Goal: Information Seeking & Learning: Learn about a topic

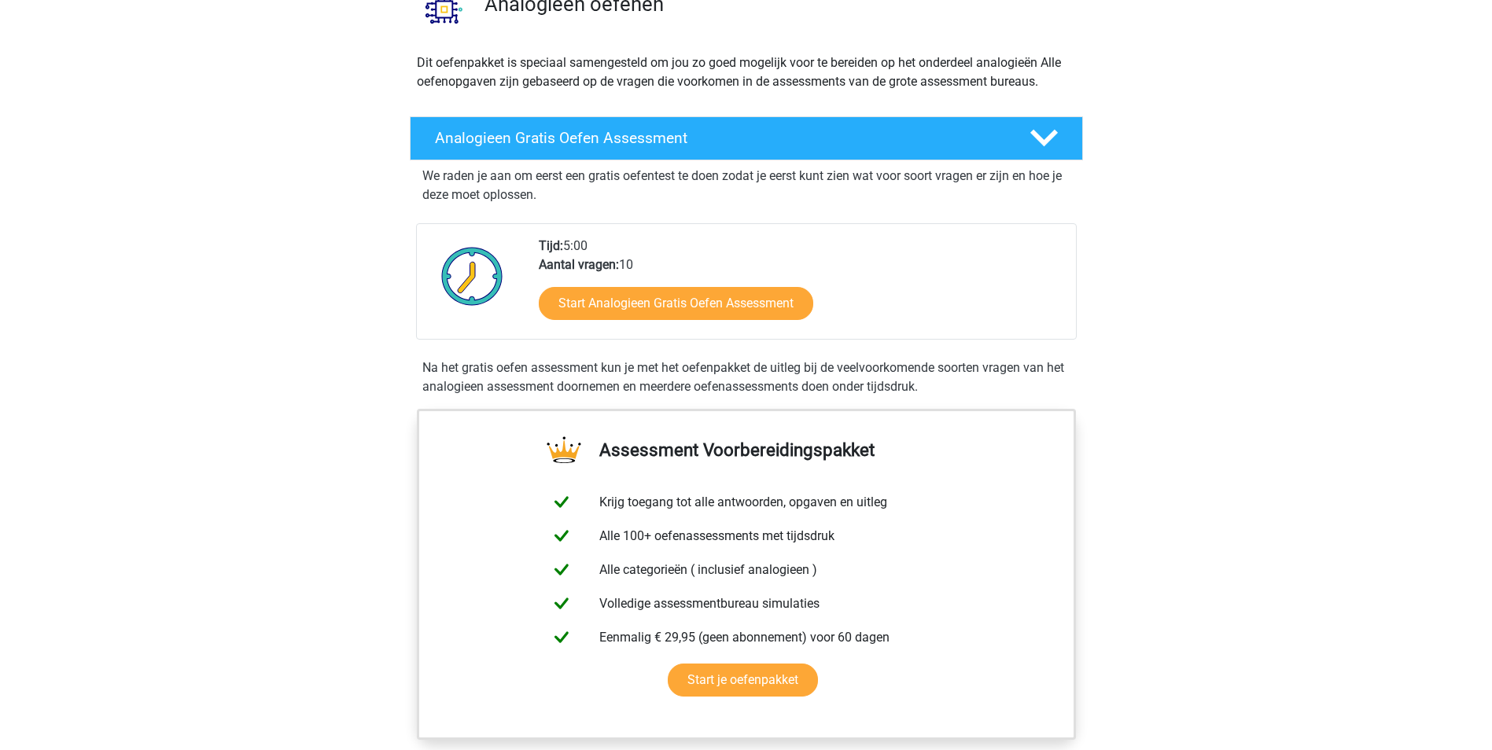
scroll to position [157, 0]
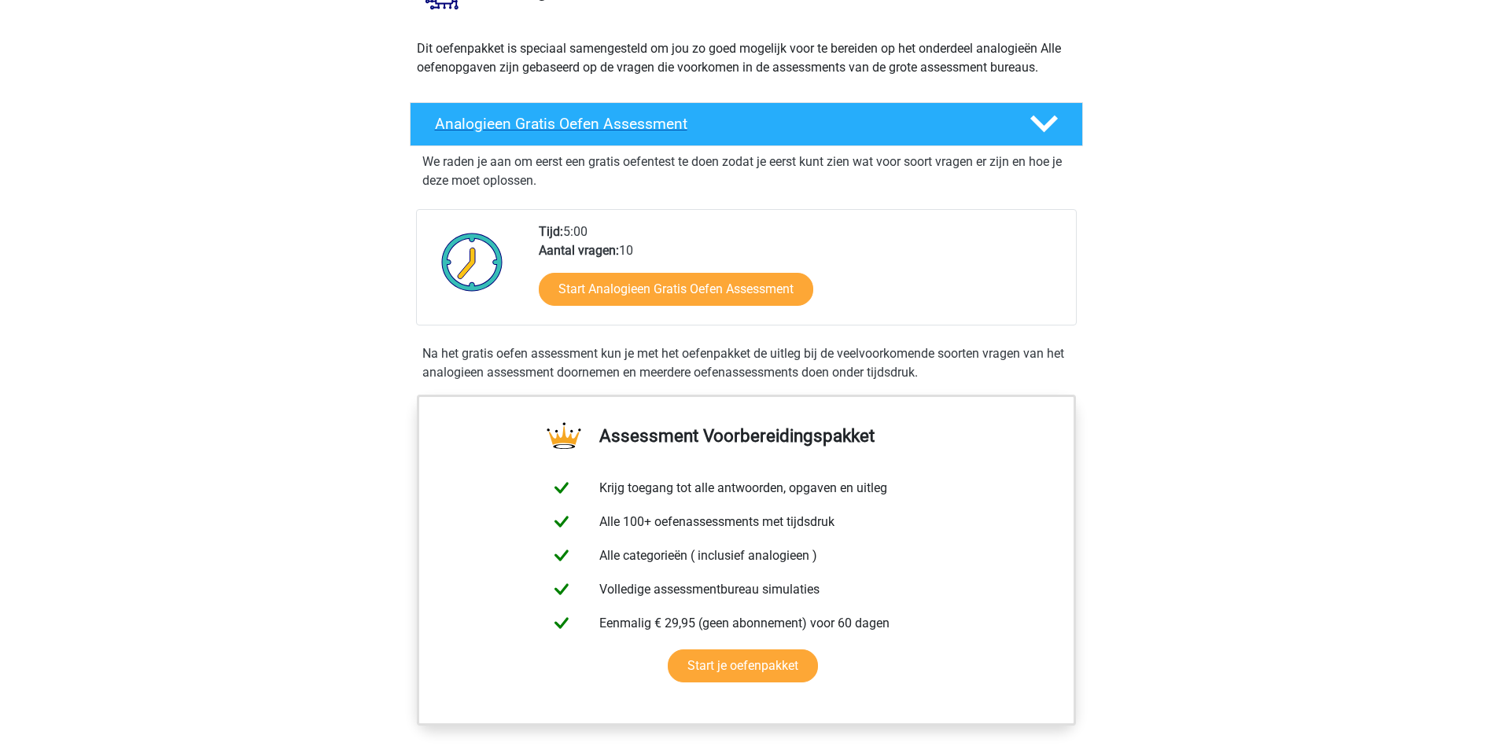
click at [754, 123] on h4 "Analogieen Gratis Oefen Assessment" at bounding box center [719, 124] width 569 height 18
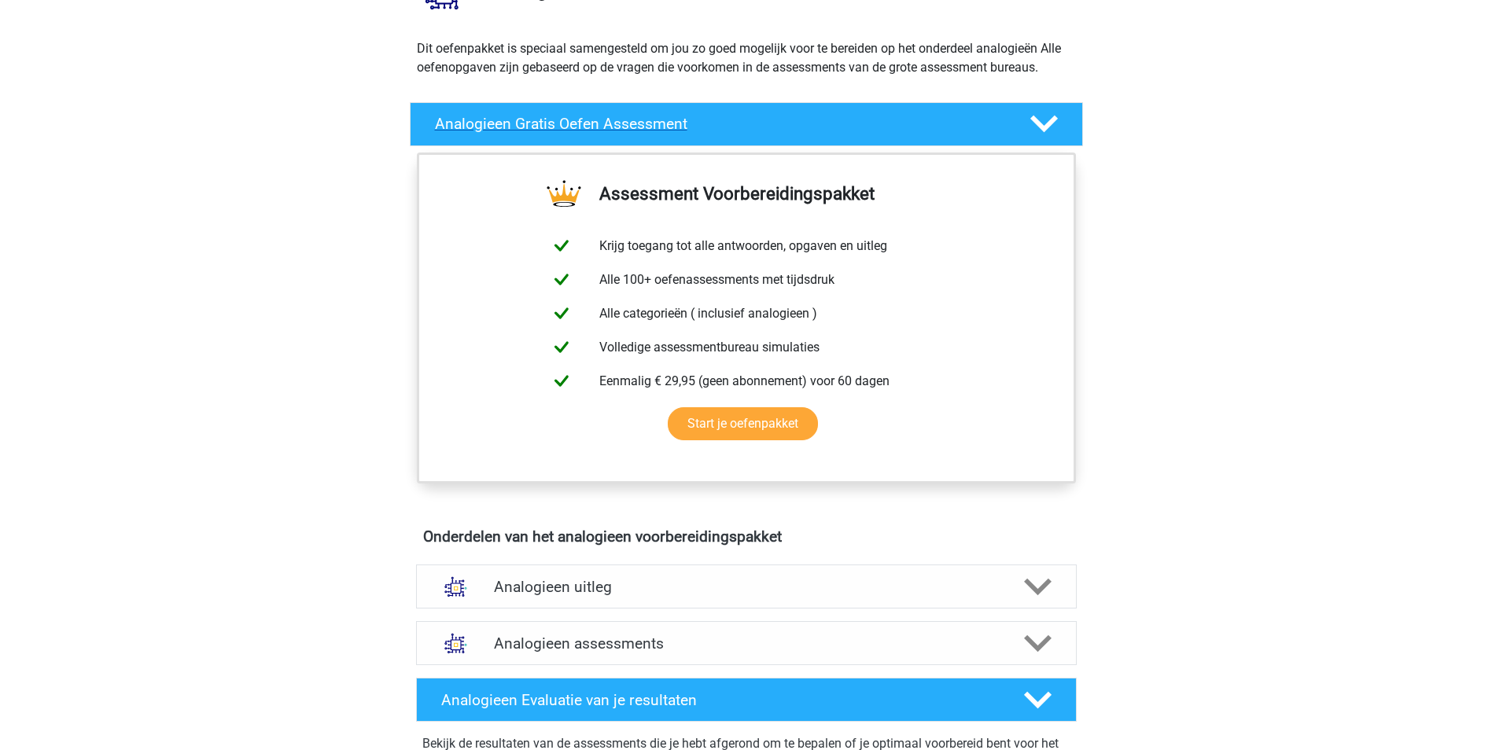
click at [753, 122] on h4 "Analogieen Gratis Oefen Assessment" at bounding box center [719, 124] width 569 height 18
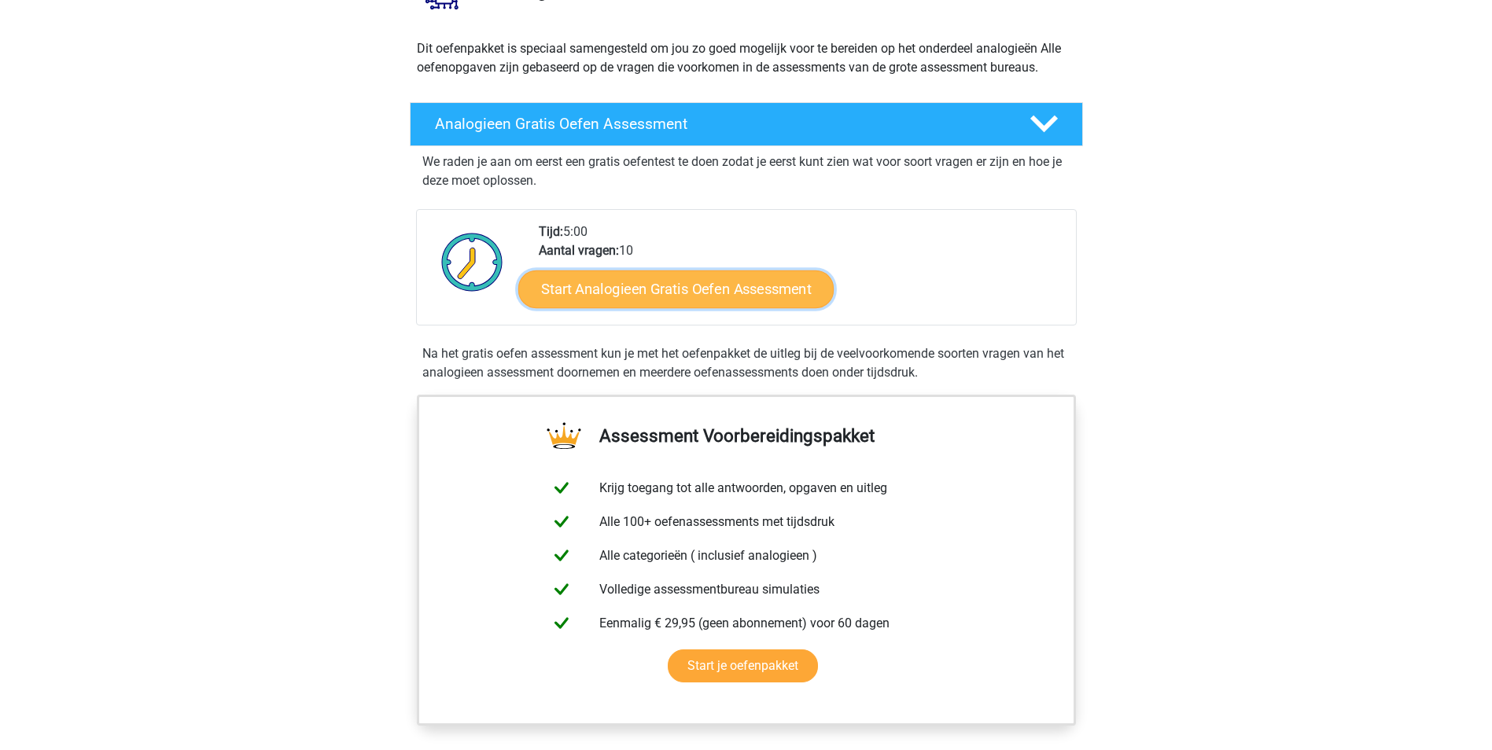
click at [701, 289] on link "Start Analogieen Gratis Oefen Assessment" at bounding box center [675, 289] width 315 height 38
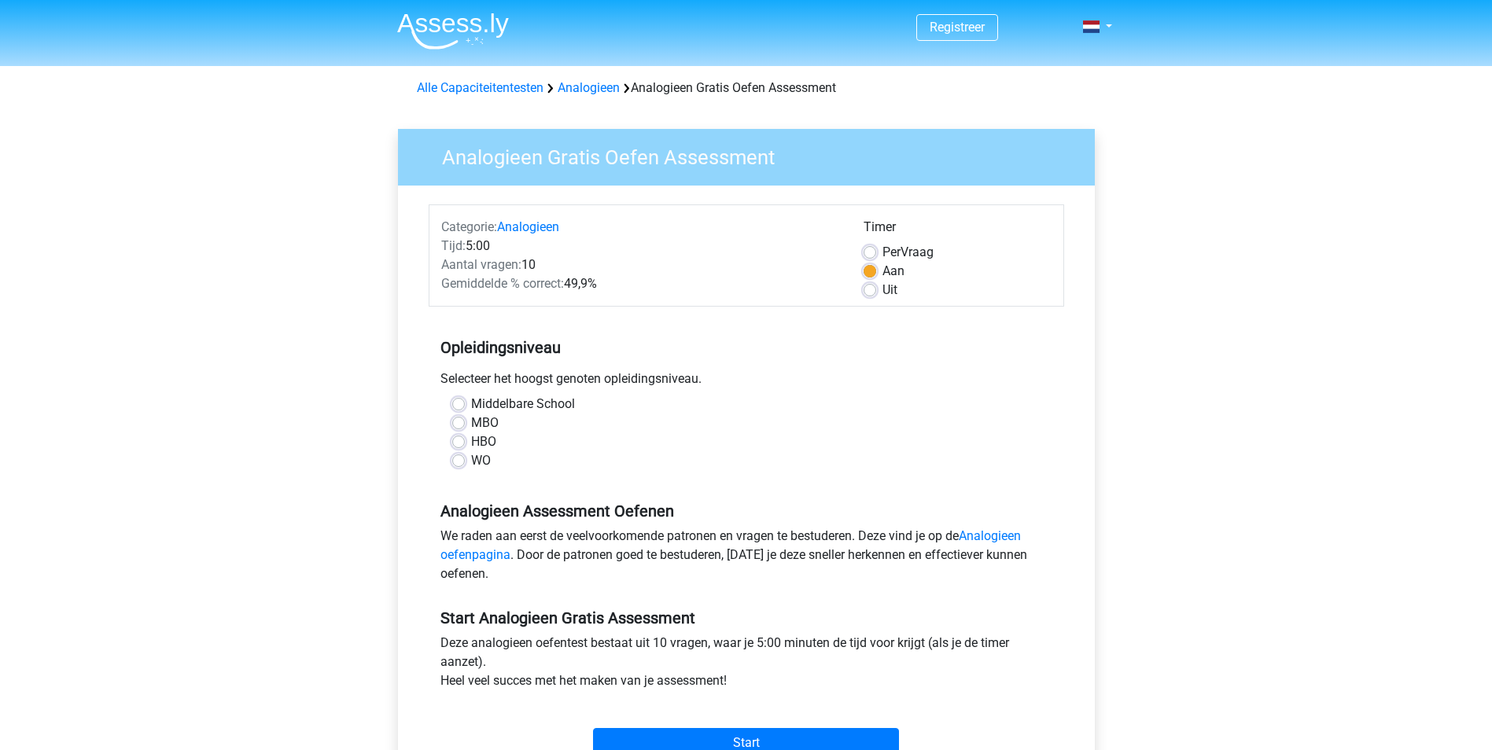
click at [471, 440] on label "HBO" at bounding box center [483, 442] width 25 height 19
click at [456, 440] on input "HBO" at bounding box center [458, 441] width 13 height 16
radio input "true"
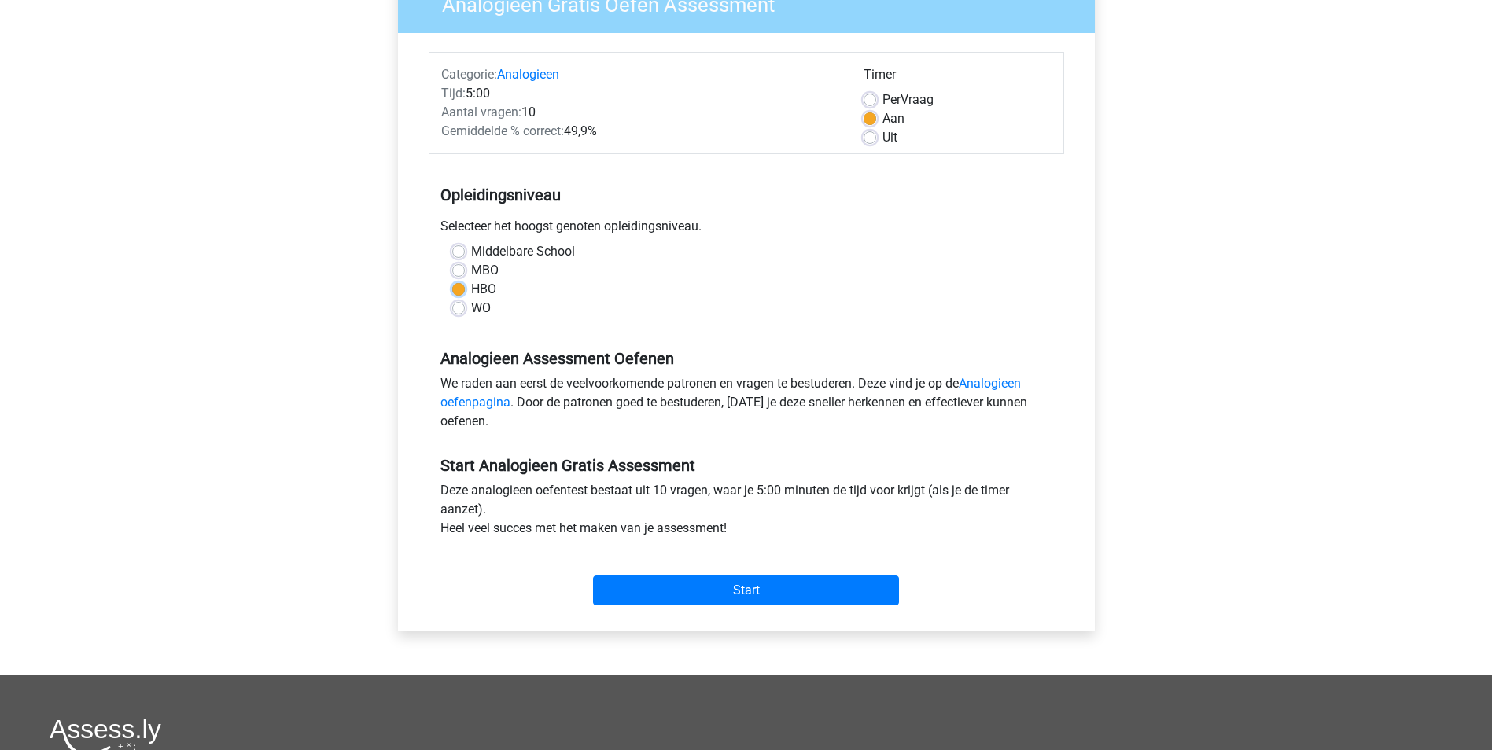
scroll to position [157, 0]
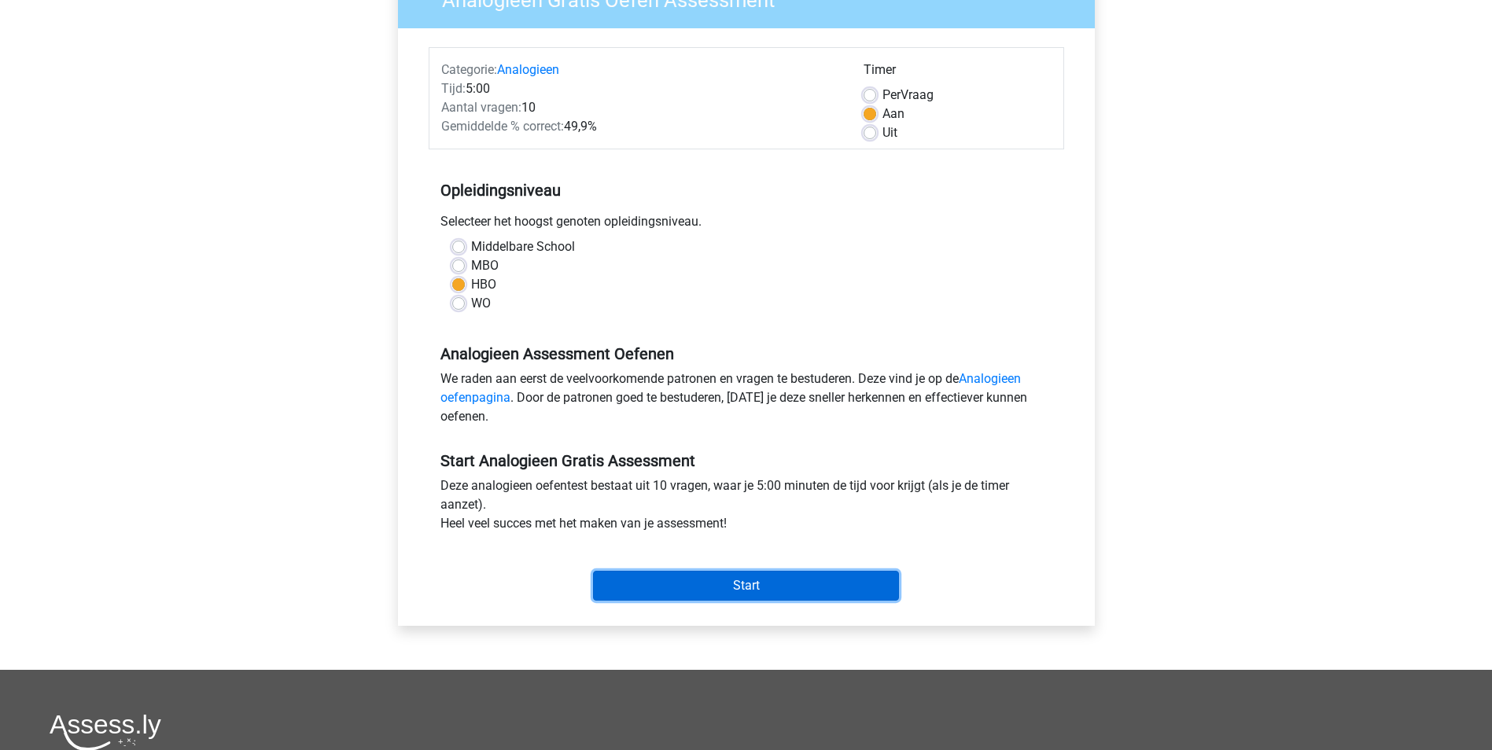
click at [742, 579] on input "Start" at bounding box center [746, 586] width 306 height 30
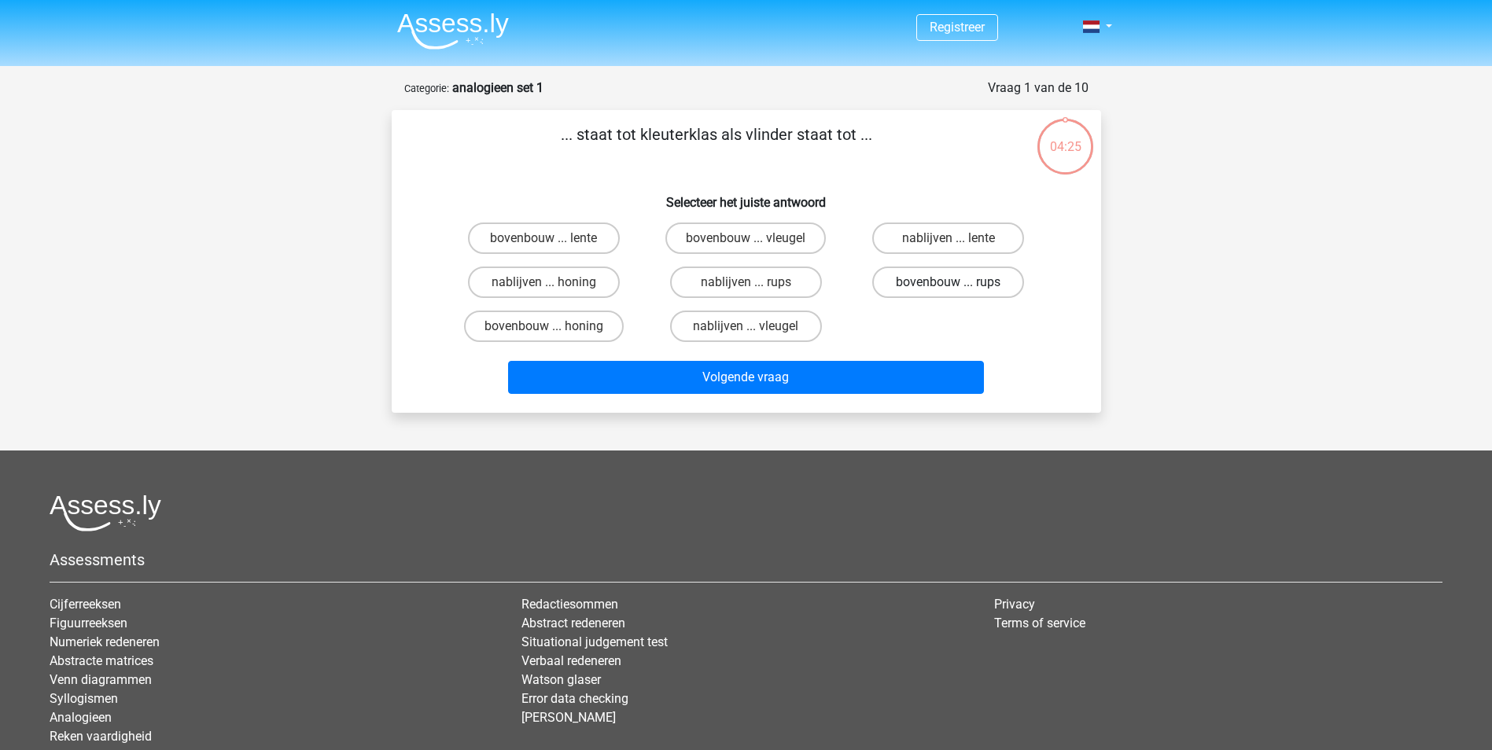
click at [919, 278] on label "bovenbouw ... rups" at bounding box center [948, 282] width 152 height 31
click at [948, 282] on input "bovenbouw ... rups" at bounding box center [953, 287] width 10 height 10
radio input "true"
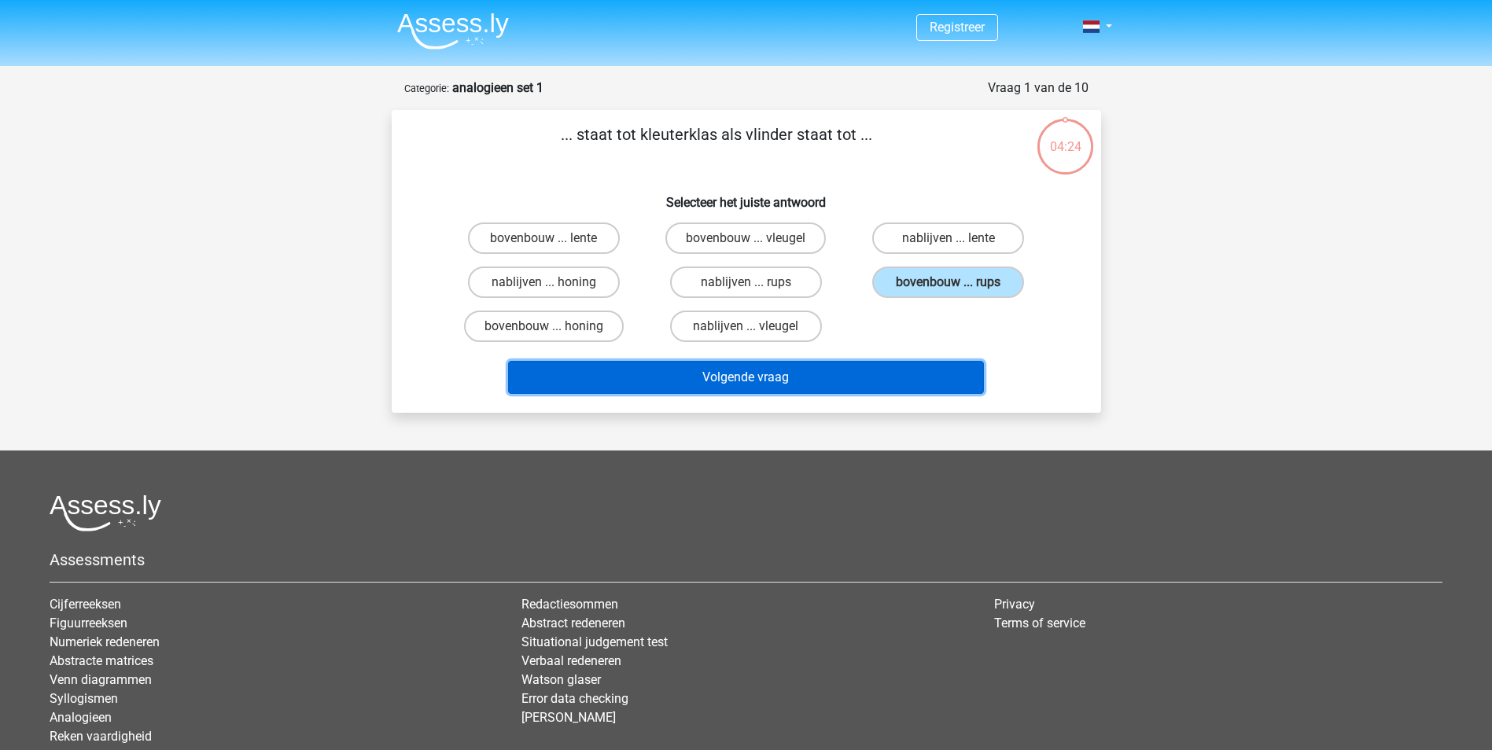
click at [783, 373] on button "Volgende vraag" at bounding box center [746, 377] width 476 height 33
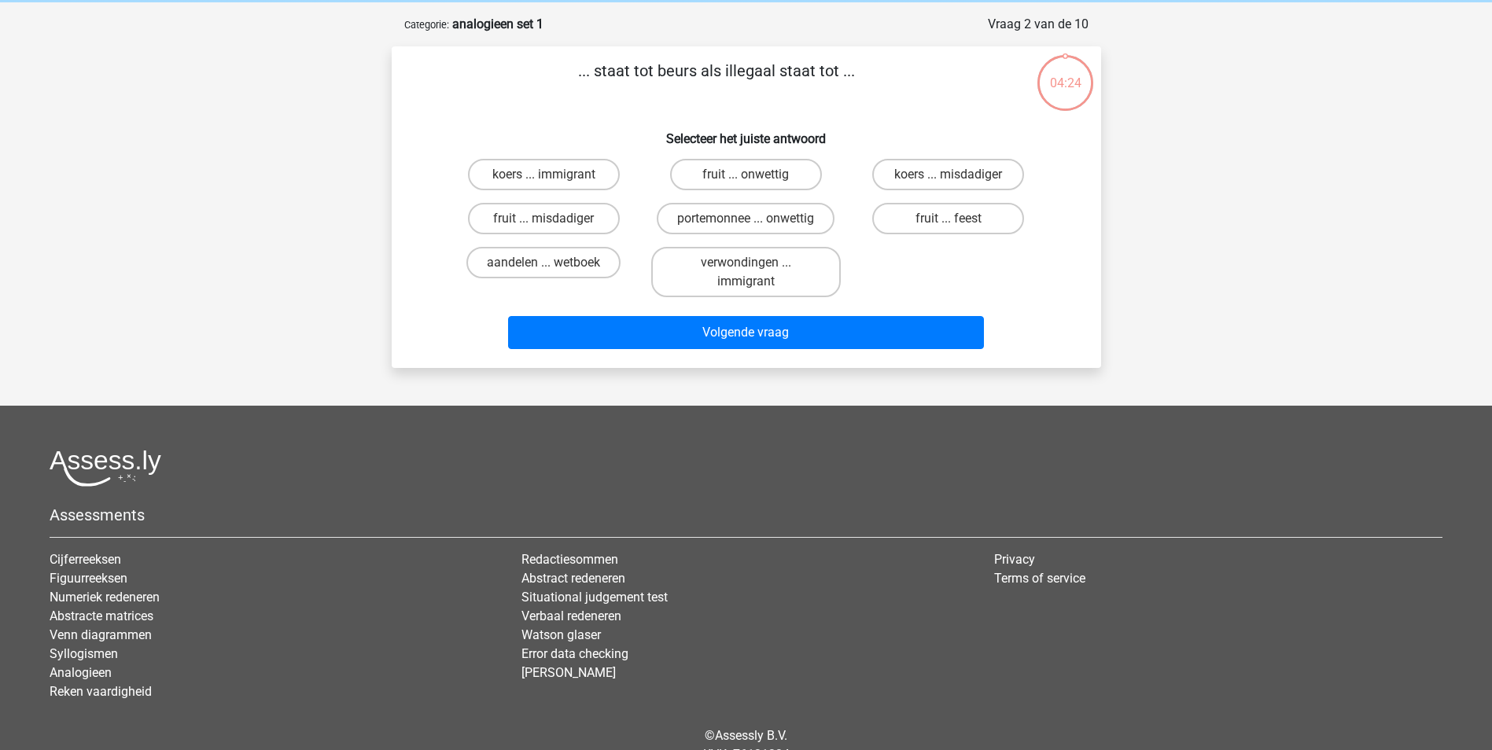
scroll to position [79, 0]
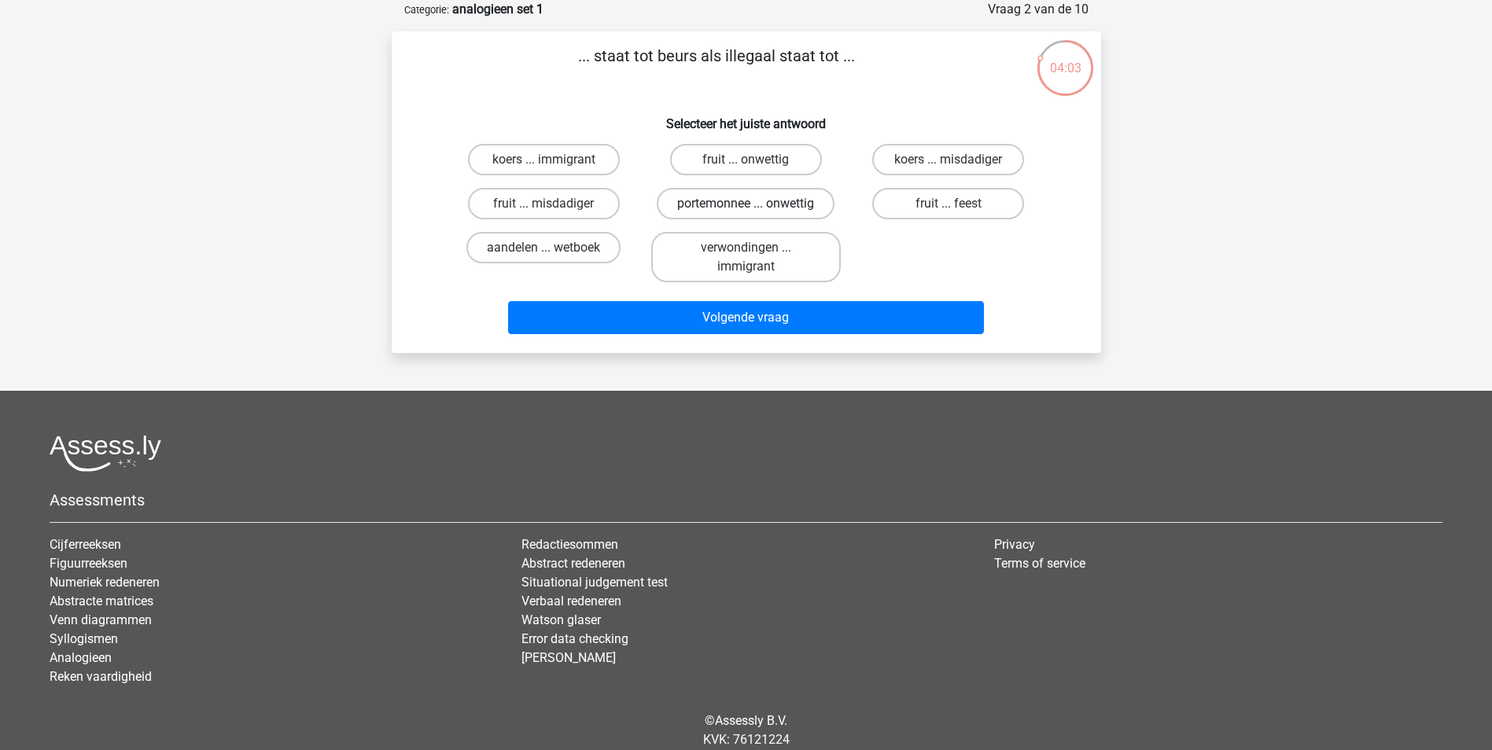
click at [753, 199] on label "portemonnee ... onwettig" at bounding box center [746, 203] width 178 height 31
click at [753, 204] on input "portemonnee ... onwettig" at bounding box center [750, 209] width 10 height 10
radio input "true"
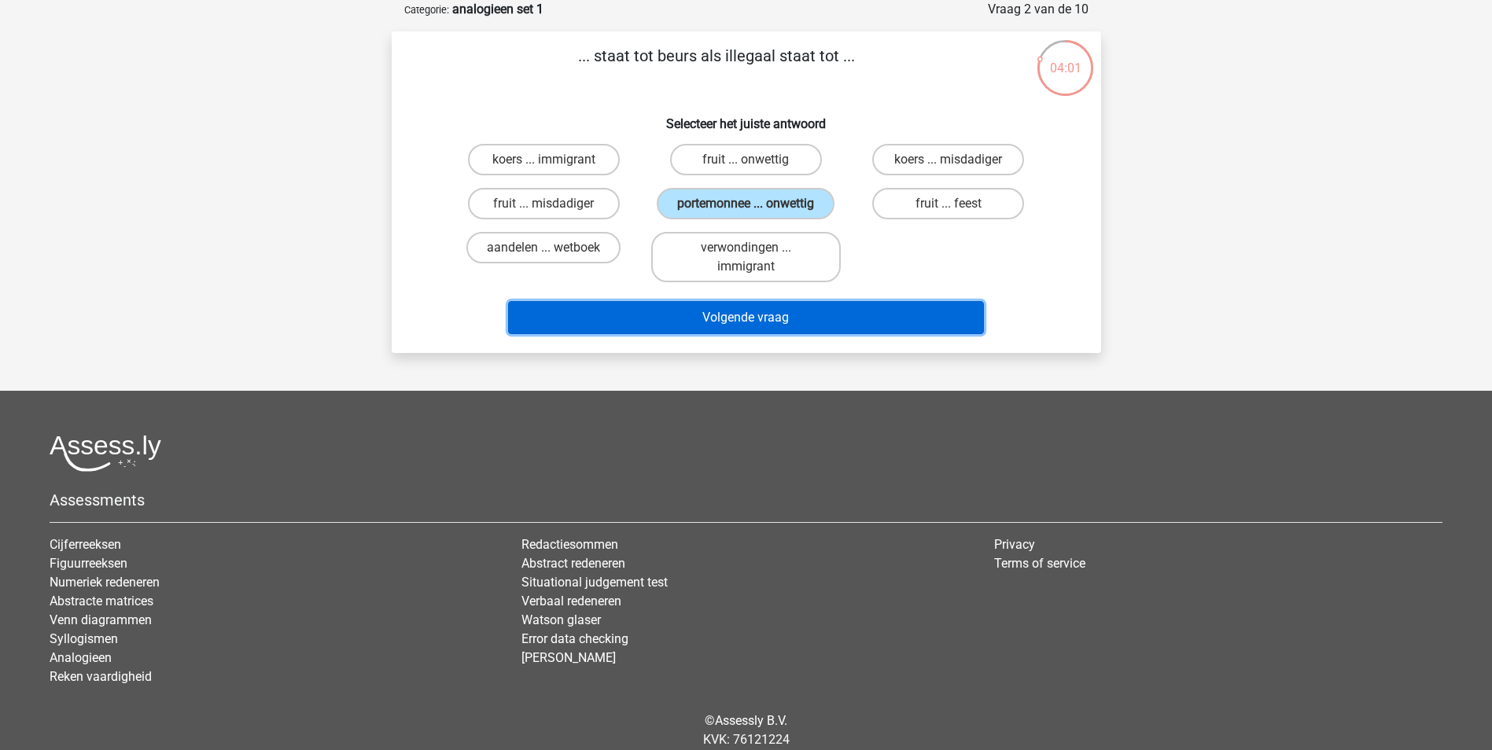
click at [740, 317] on button "Volgende vraag" at bounding box center [746, 317] width 476 height 33
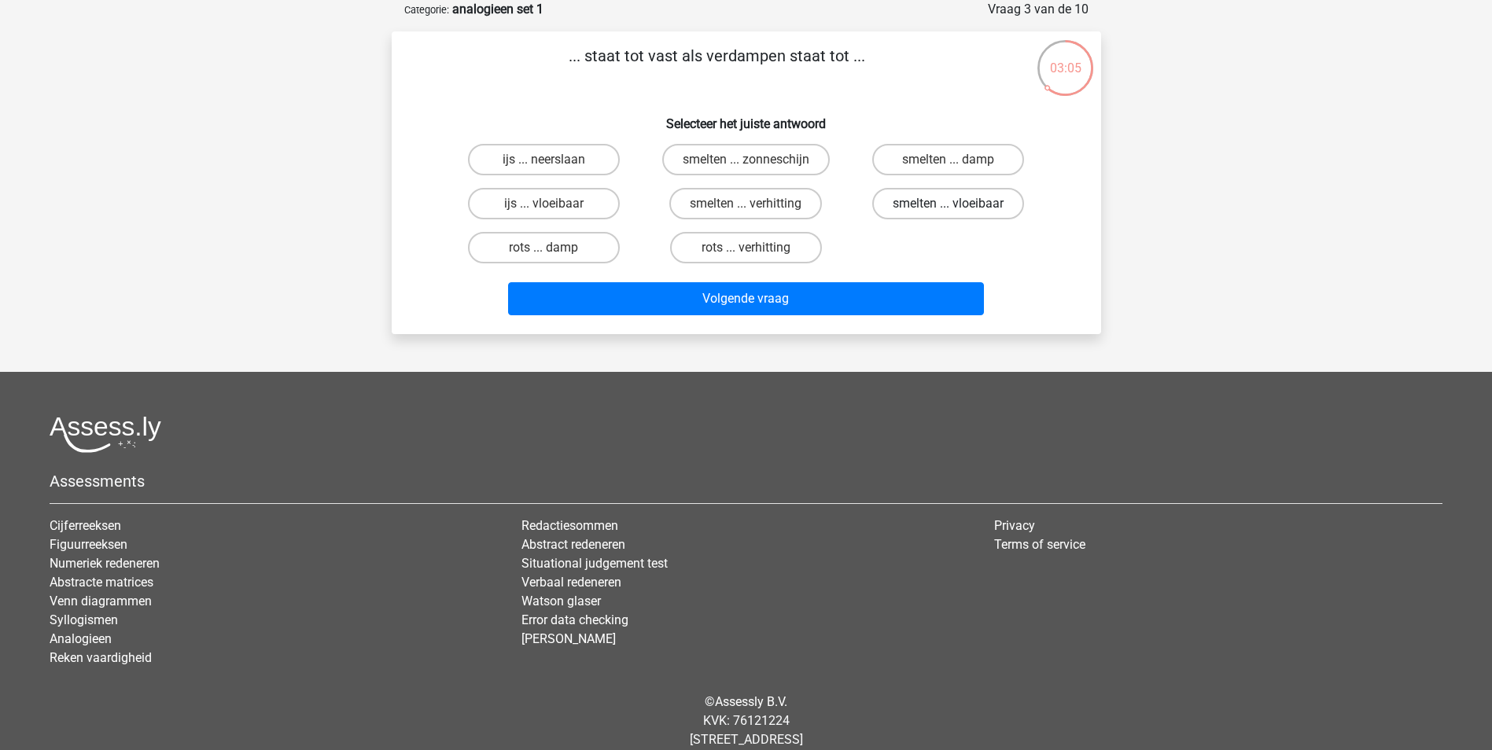
click at [907, 201] on label "smelten ... vloeibaar" at bounding box center [948, 203] width 152 height 31
click at [948, 204] on input "smelten ... vloeibaar" at bounding box center [953, 209] width 10 height 10
radio input "true"
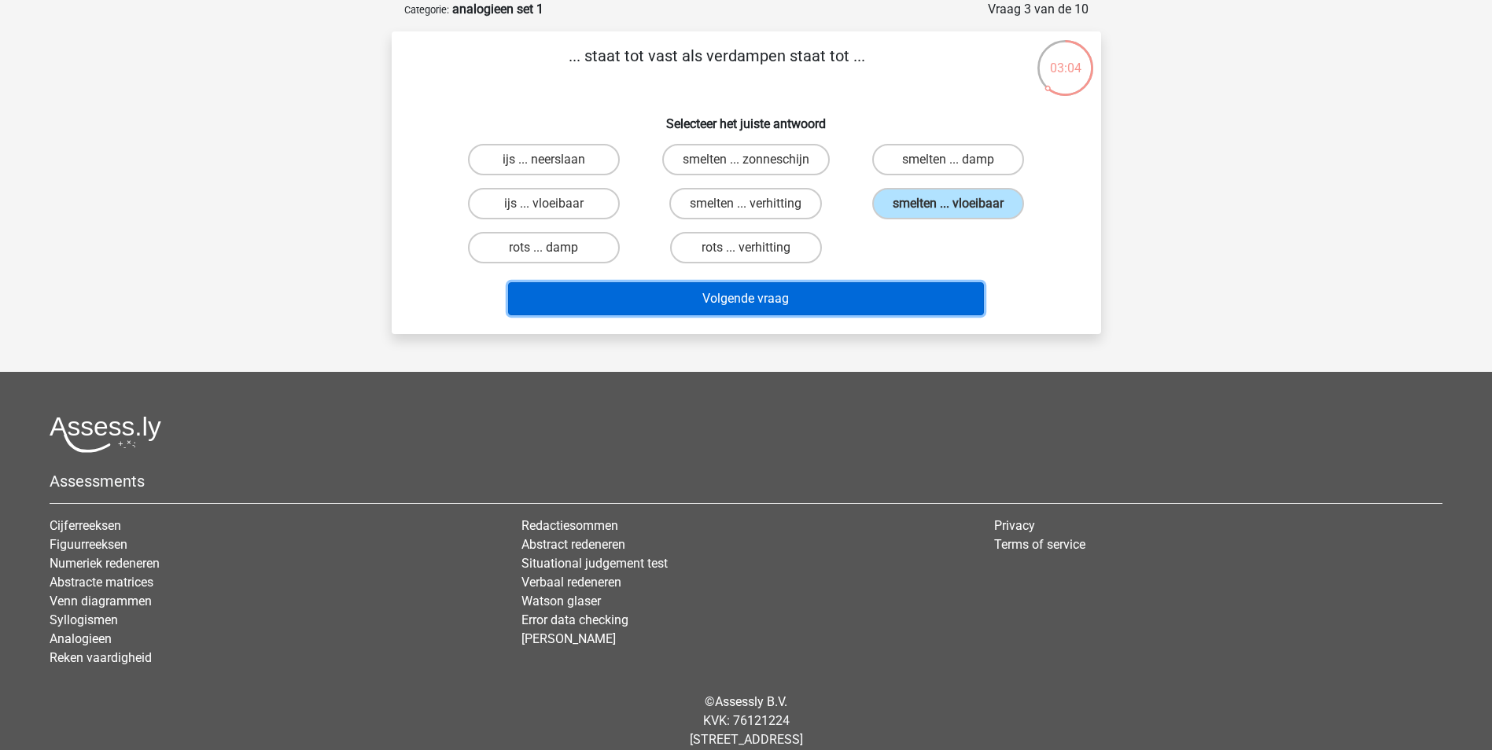
click at [786, 298] on button "Volgende vraag" at bounding box center [746, 298] width 476 height 33
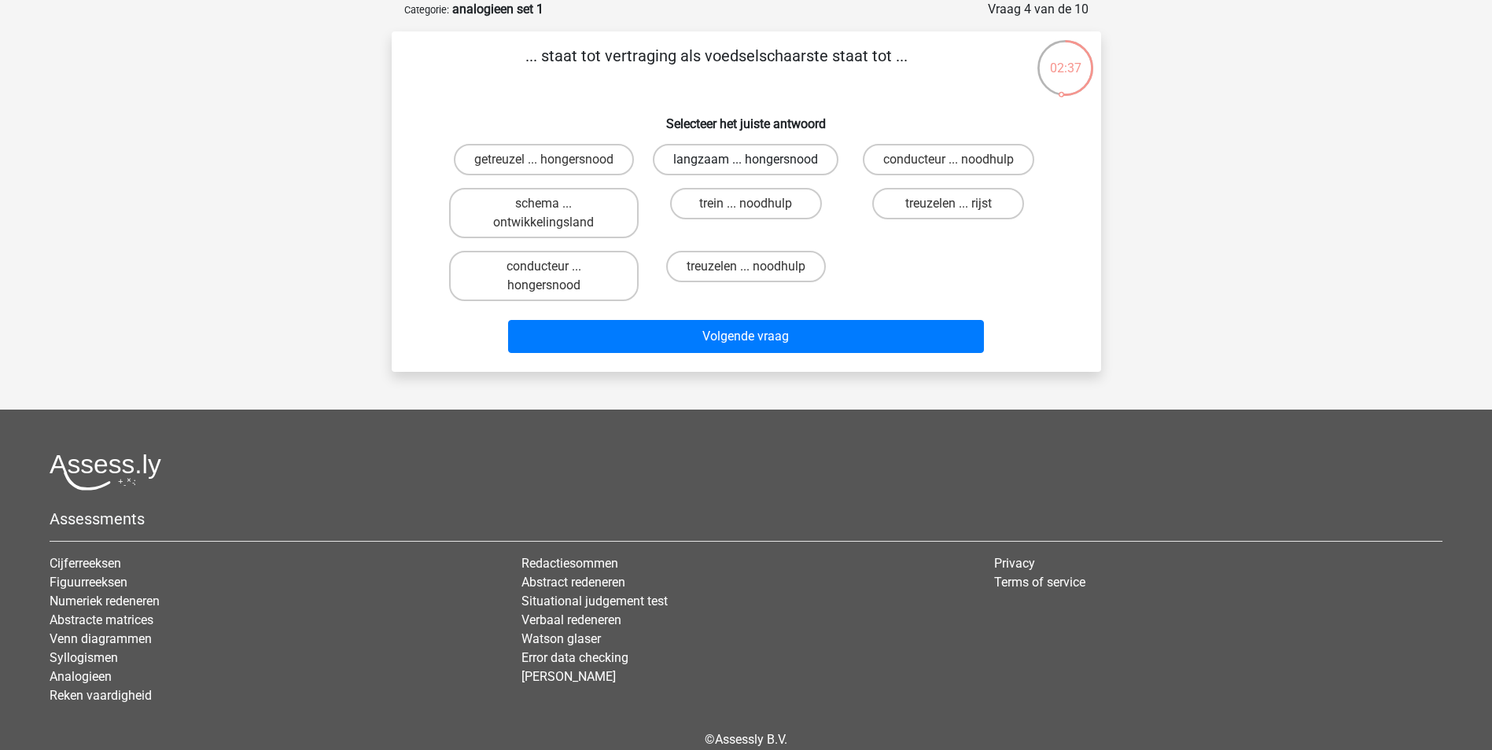
click at [786, 154] on label "langzaam ... hongersnood" at bounding box center [746, 159] width 186 height 31
click at [756, 160] on input "langzaam ... hongersnood" at bounding box center [750, 165] width 10 height 10
radio input "true"
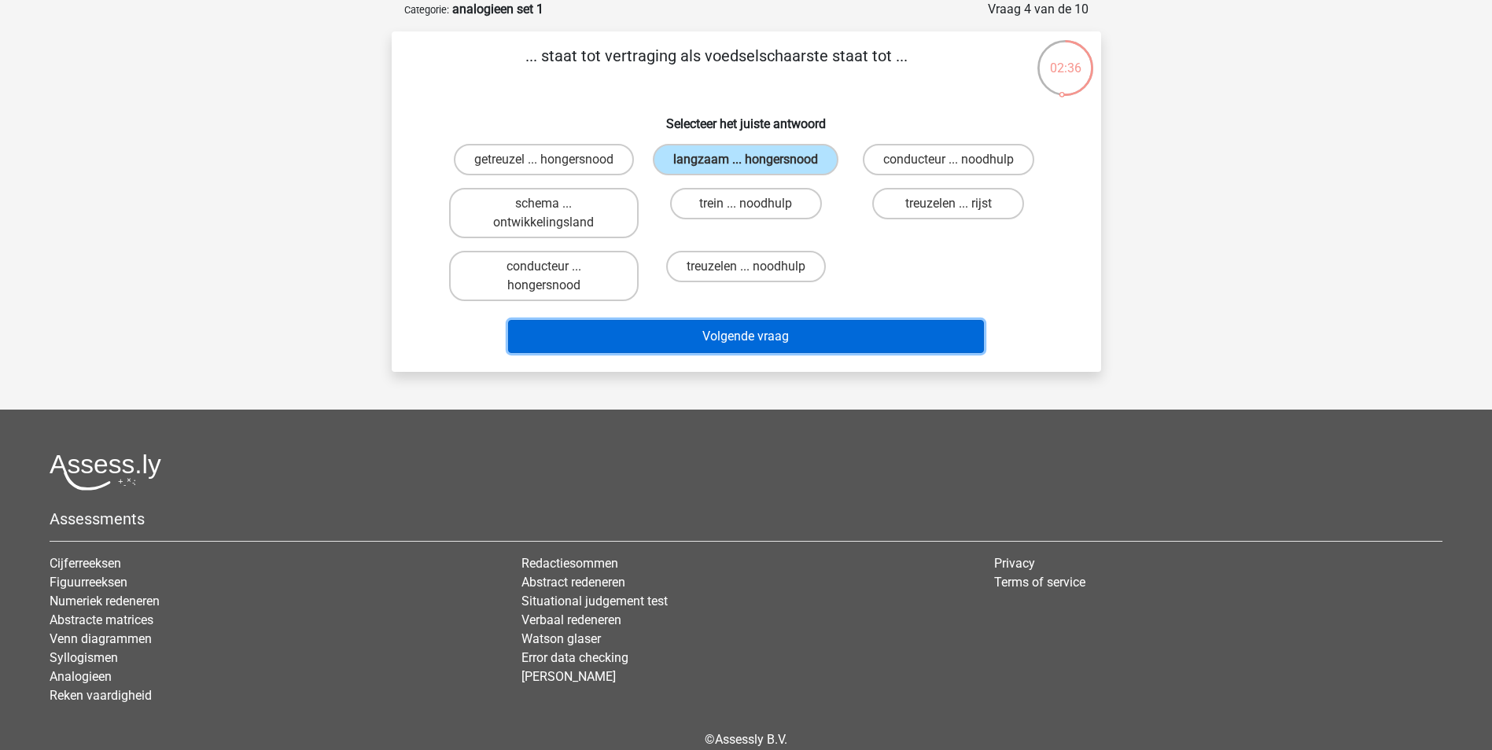
click at [792, 336] on button "Volgende vraag" at bounding box center [746, 336] width 476 height 33
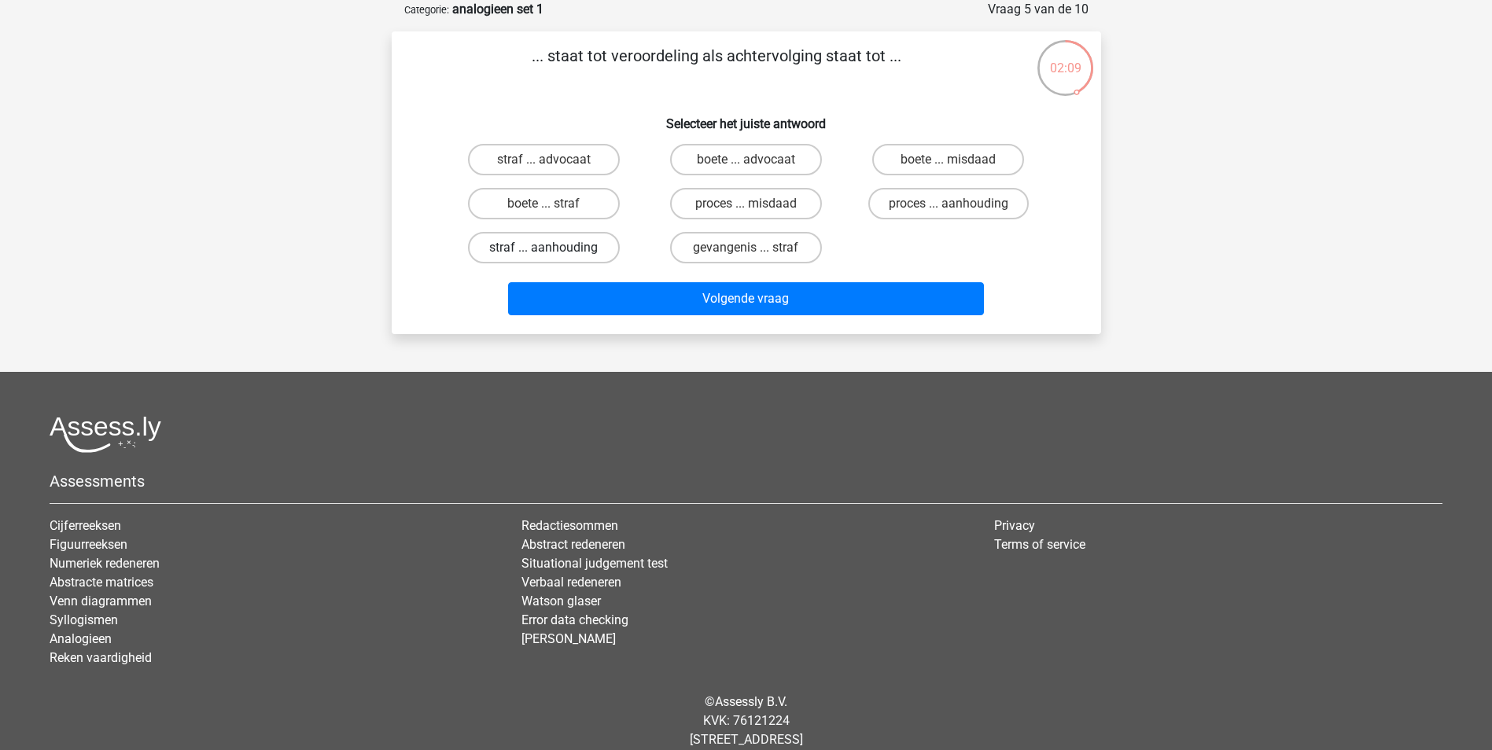
click at [583, 247] on label "straf ... aanhouding" at bounding box center [544, 247] width 152 height 31
click at [554, 248] on input "straf ... aanhouding" at bounding box center [548, 253] width 10 height 10
radio input "true"
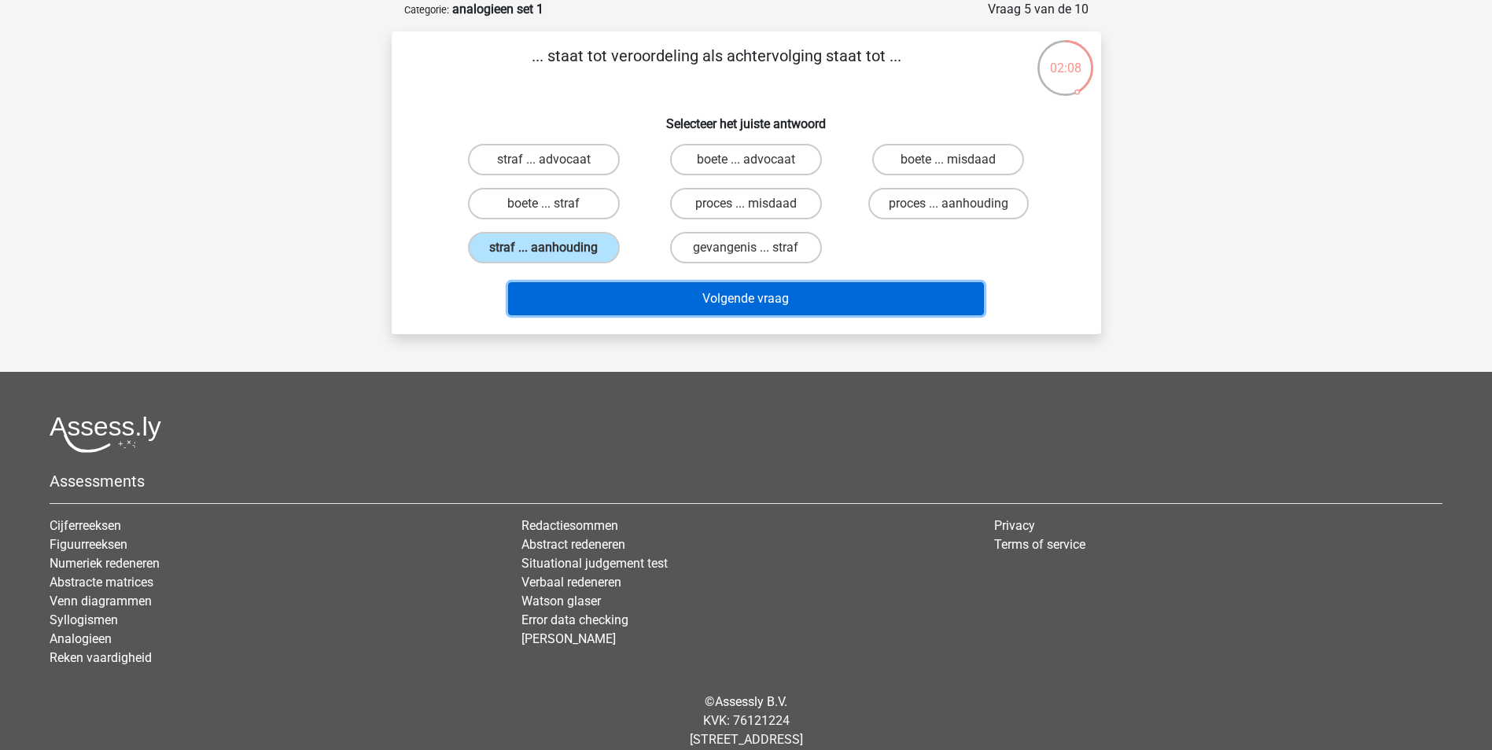
click at [758, 297] on button "Volgende vraag" at bounding box center [746, 298] width 476 height 33
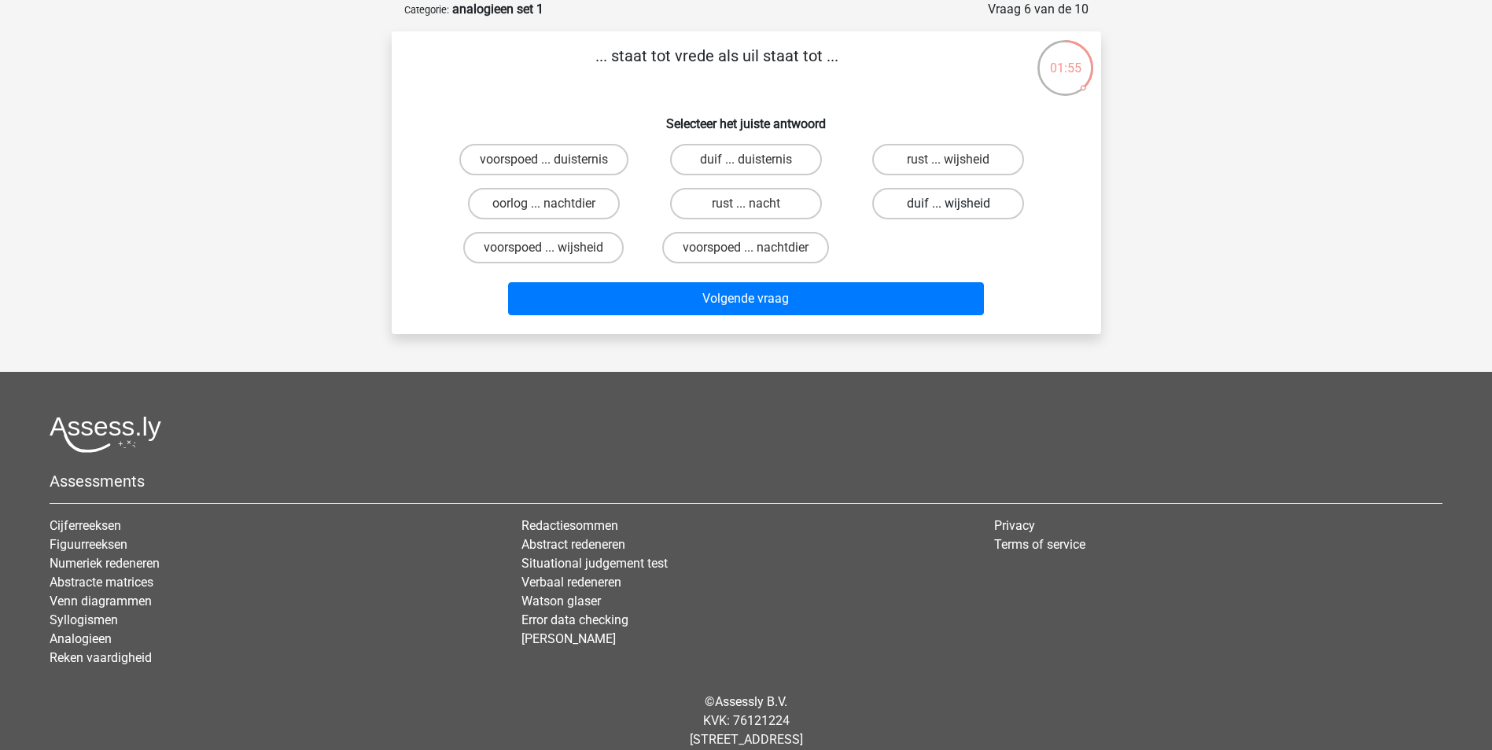
click at [943, 201] on label "duif ... wijsheid" at bounding box center [948, 203] width 152 height 31
click at [948, 204] on input "duif ... wijsheid" at bounding box center [953, 209] width 10 height 10
radio input "true"
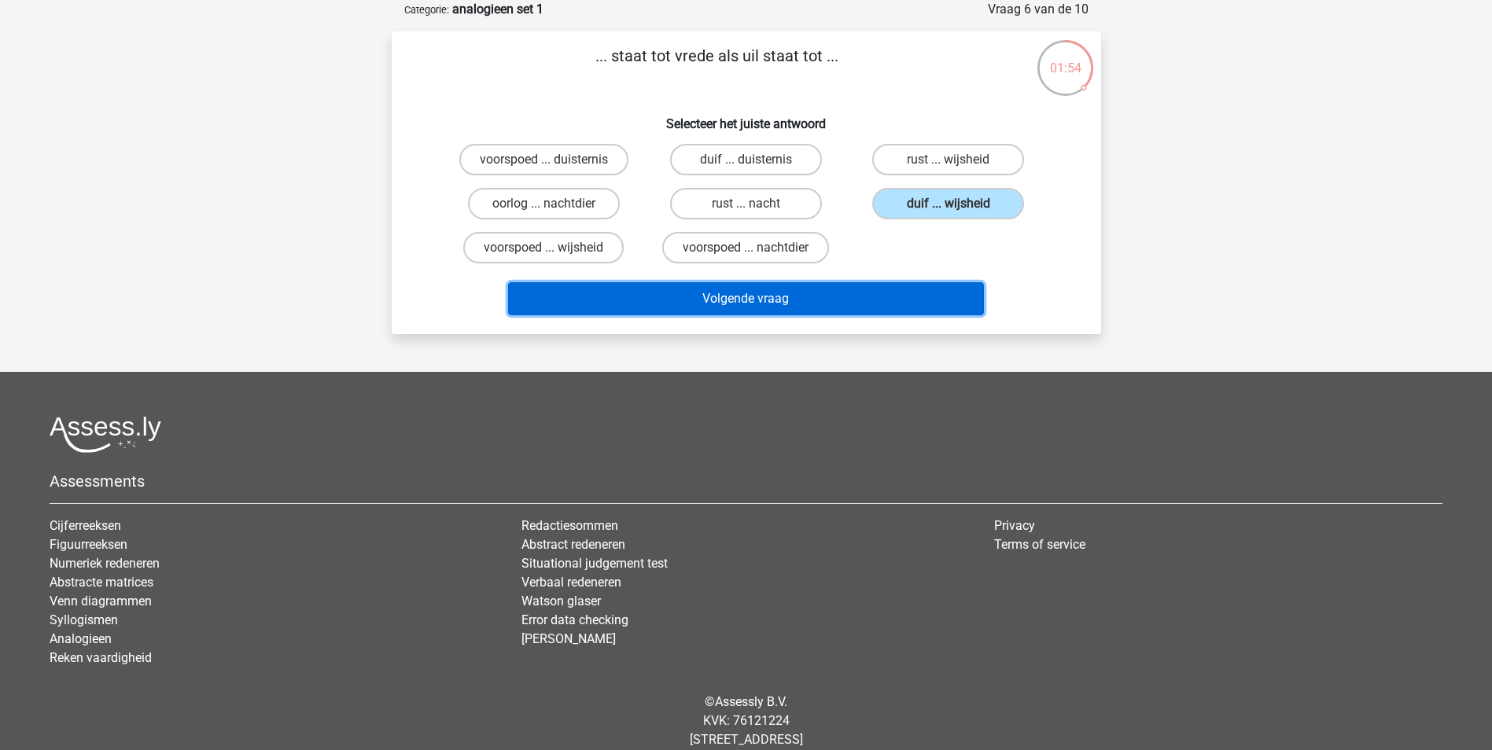
click at [759, 293] on button "Volgende vraag" at bounding box center [746, 298] width 476 height 33
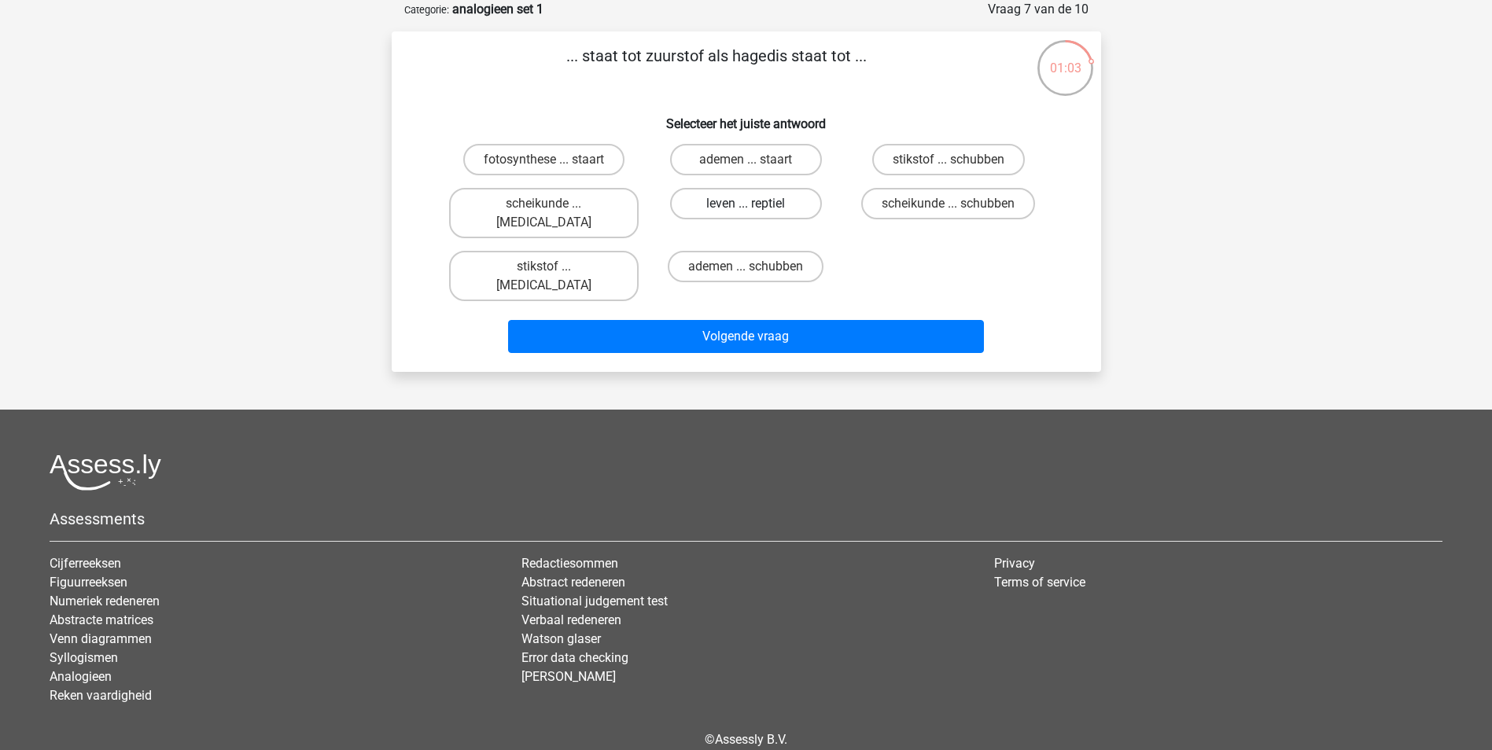
click at [792, 199] on label "leven ... reptiel" at bounding box center [746, 203] width 152 height 31
click at [756, 204] on input "leven ... reptiel" at bounding box center [750, 209] width 10 height 10
radio input "true"
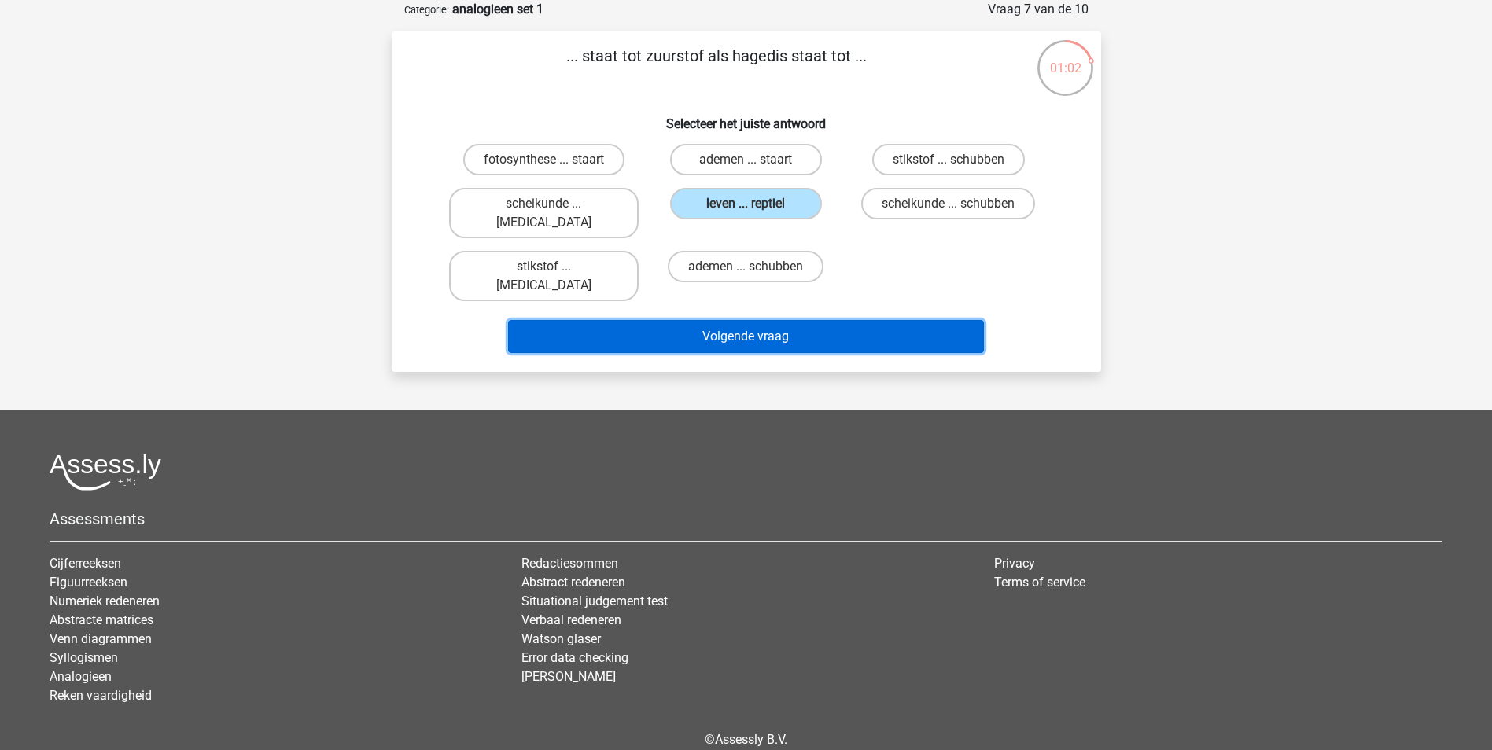
click at [795, 320] on button "Volgende vraag" at bounding box center [746, 336] width 476 height 33
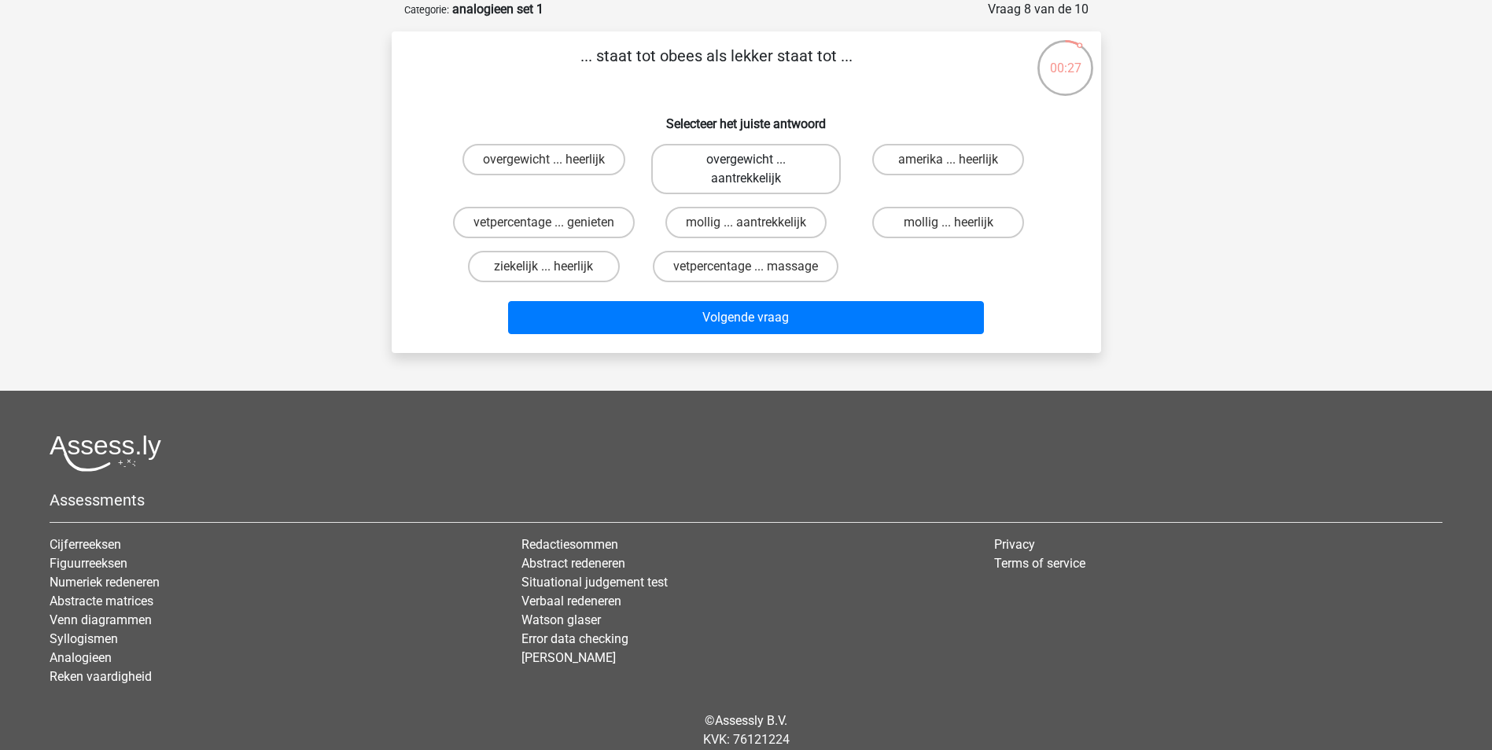
click at [693, 161] on label "overgewicht ... aantrekkelijk" at bounding box center [746, 169] width 190 height 50
click at [745, 161] on input "overgewicht ... aantrekkelijk" at bounding box center [750, 165] width 10 height 10
radio input "true"
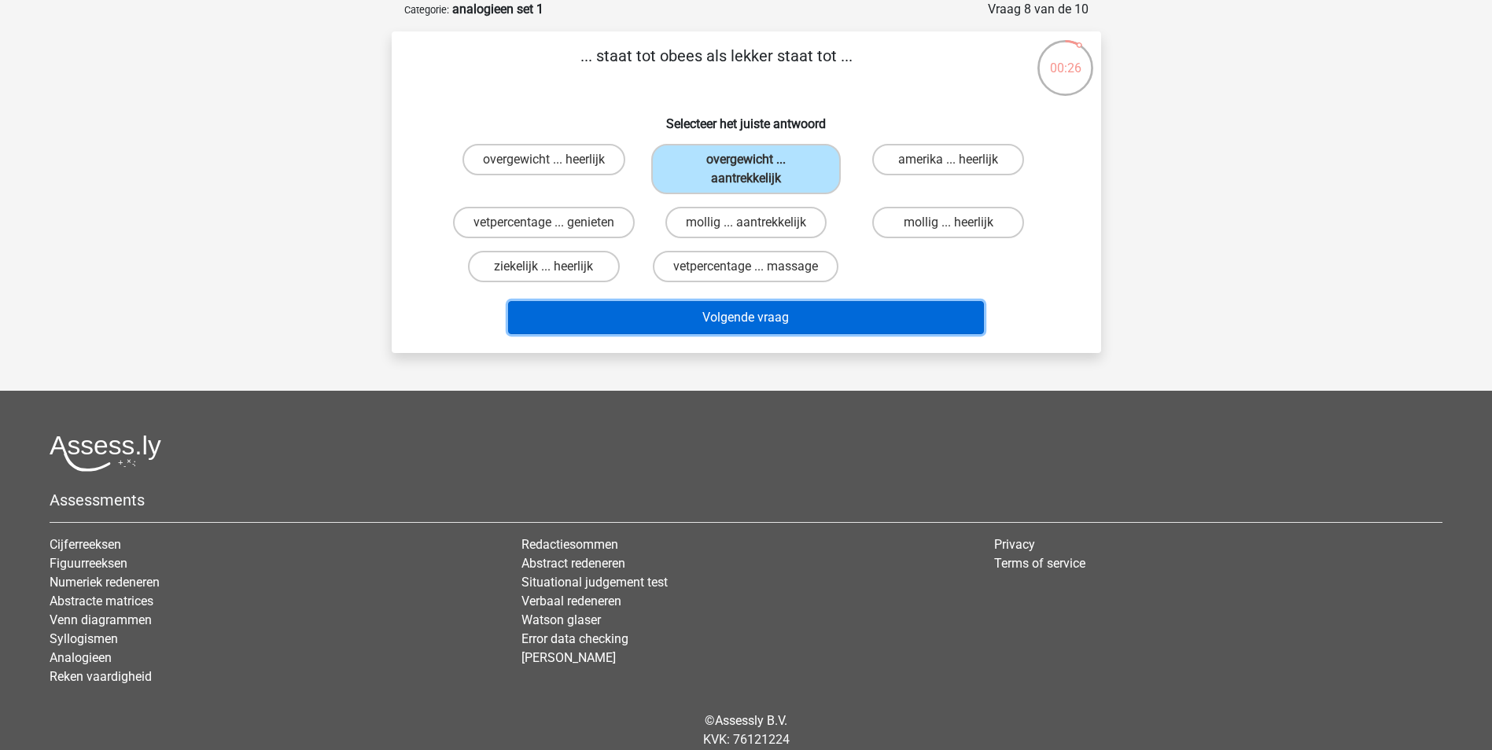
click at [747, 310] on button "Volgende vraag" at bounding box center [746, 317] width 476 height 33
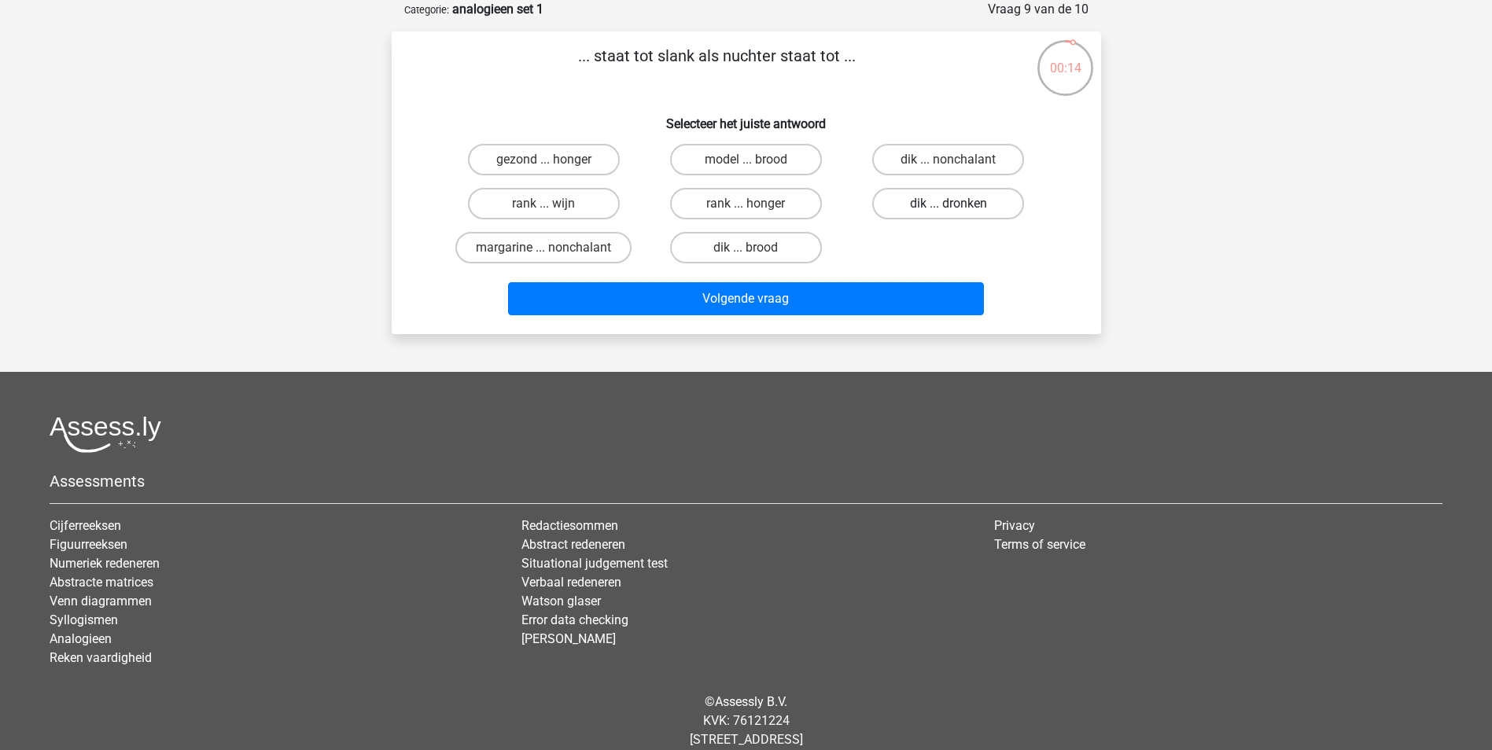
click at [976, 200] on label "dik ... dronken" at bounding box center [948, 203] width 152 height 31
click at [959, 204] on input "dik ... dronken" at bounding box center [953, 209] width 10 height 10
radio input "true"
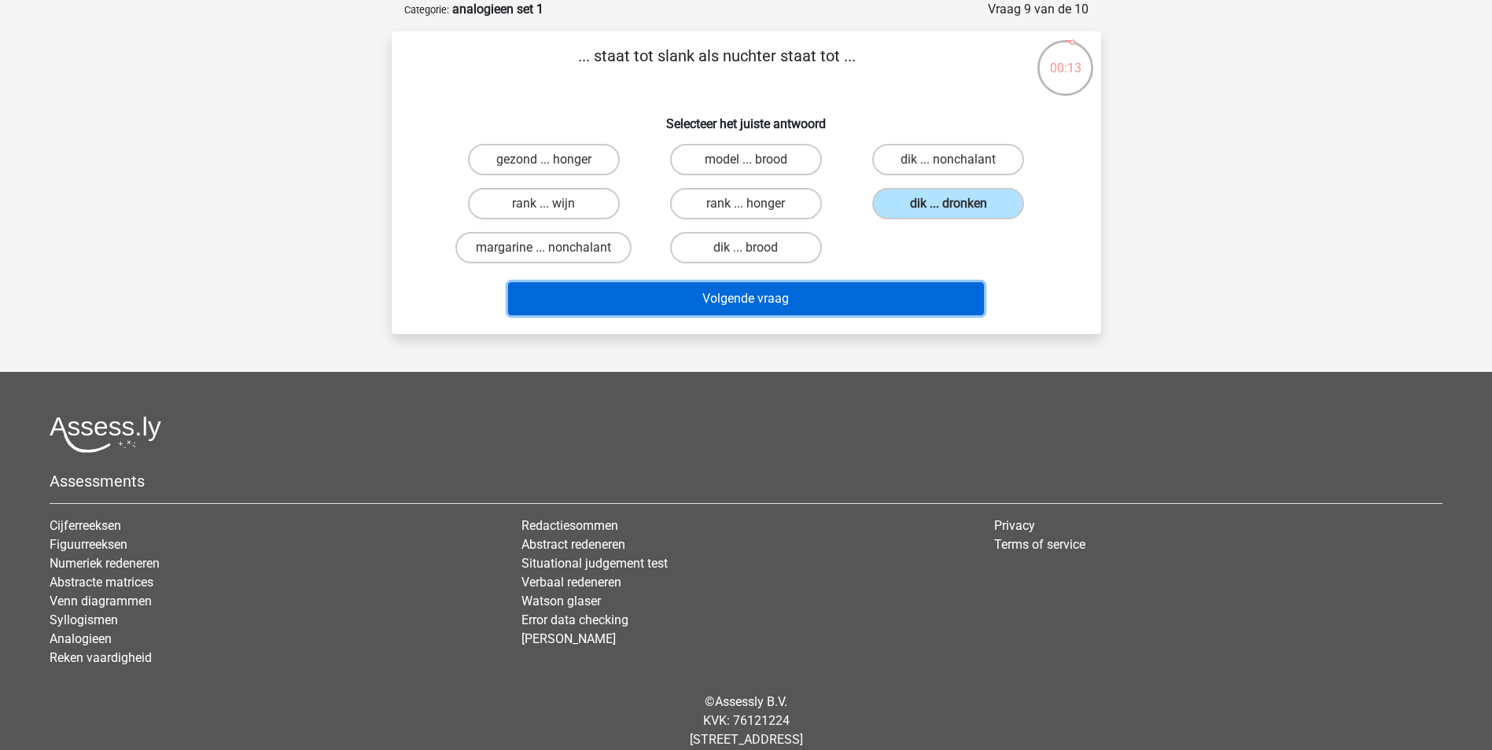
click at [745, 300] on button "Volgende vraag" at bounding box center [746, 298] width 476 height 33
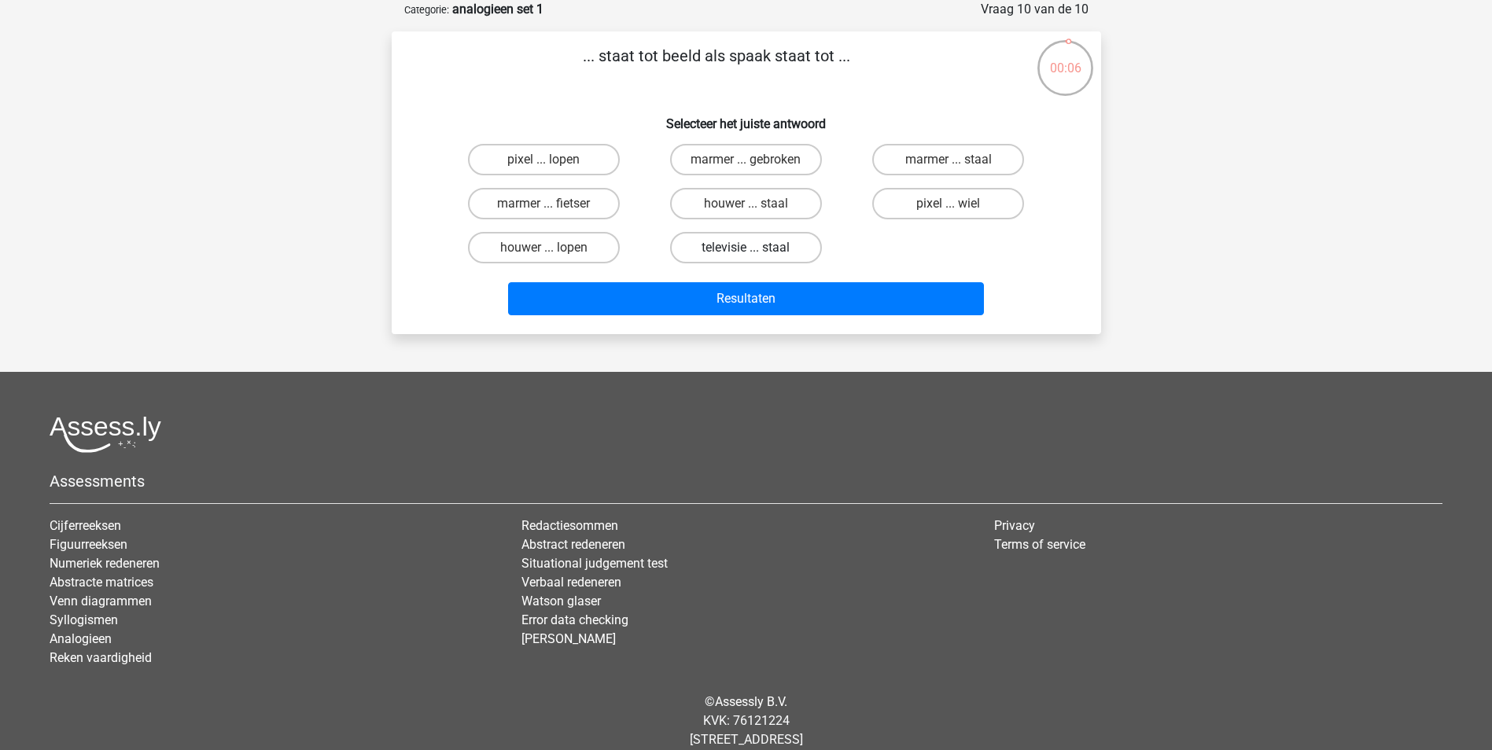
click at [731, 244] on label "televisie ... staal" at bounding box center [746, 247] width 152 height 31
click at [745, 248] on input "televisie ... staal" at bounding box center [750, 253] width 10 height 10
radio input "true"
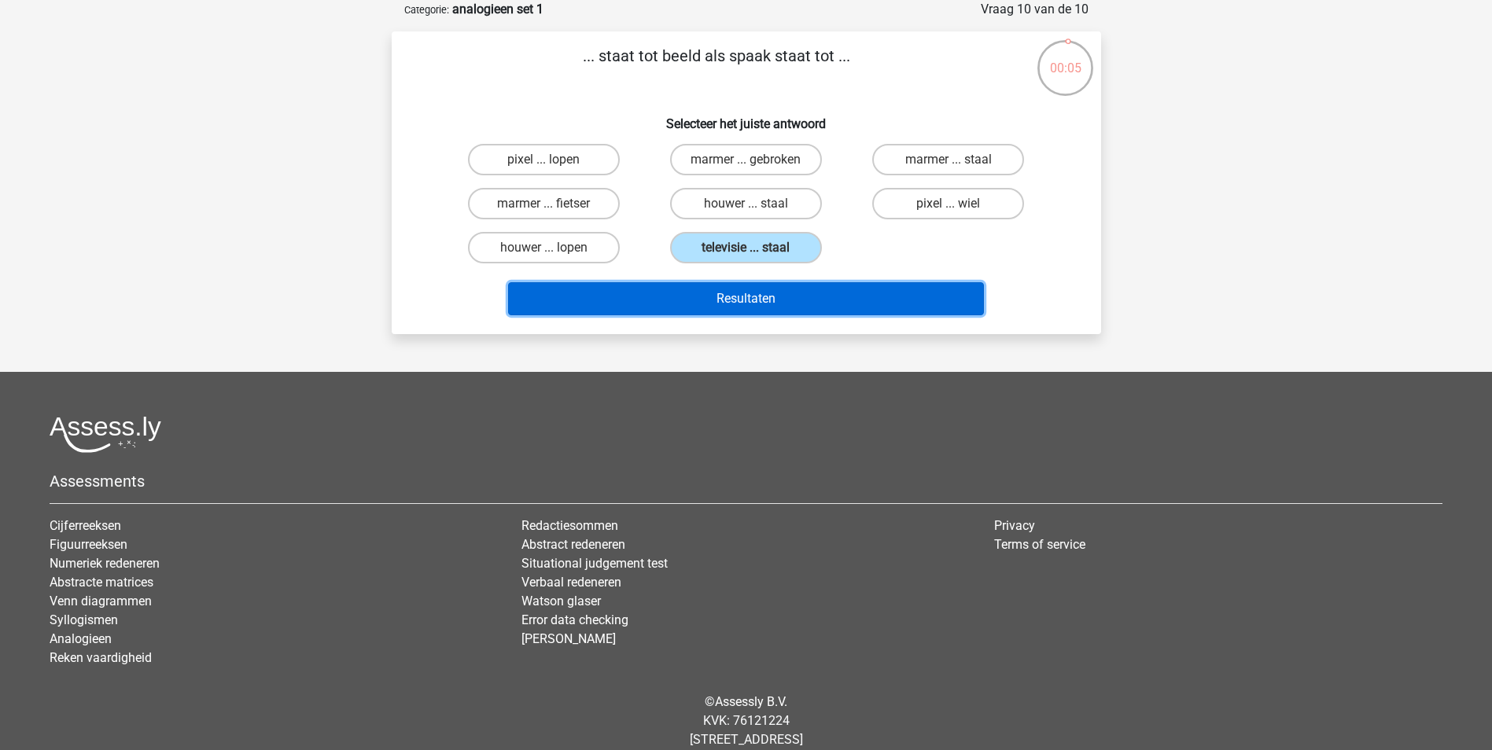
click at [737, 296] on button "Resultaten" at bounding box center [746, 298] width 476 height 33
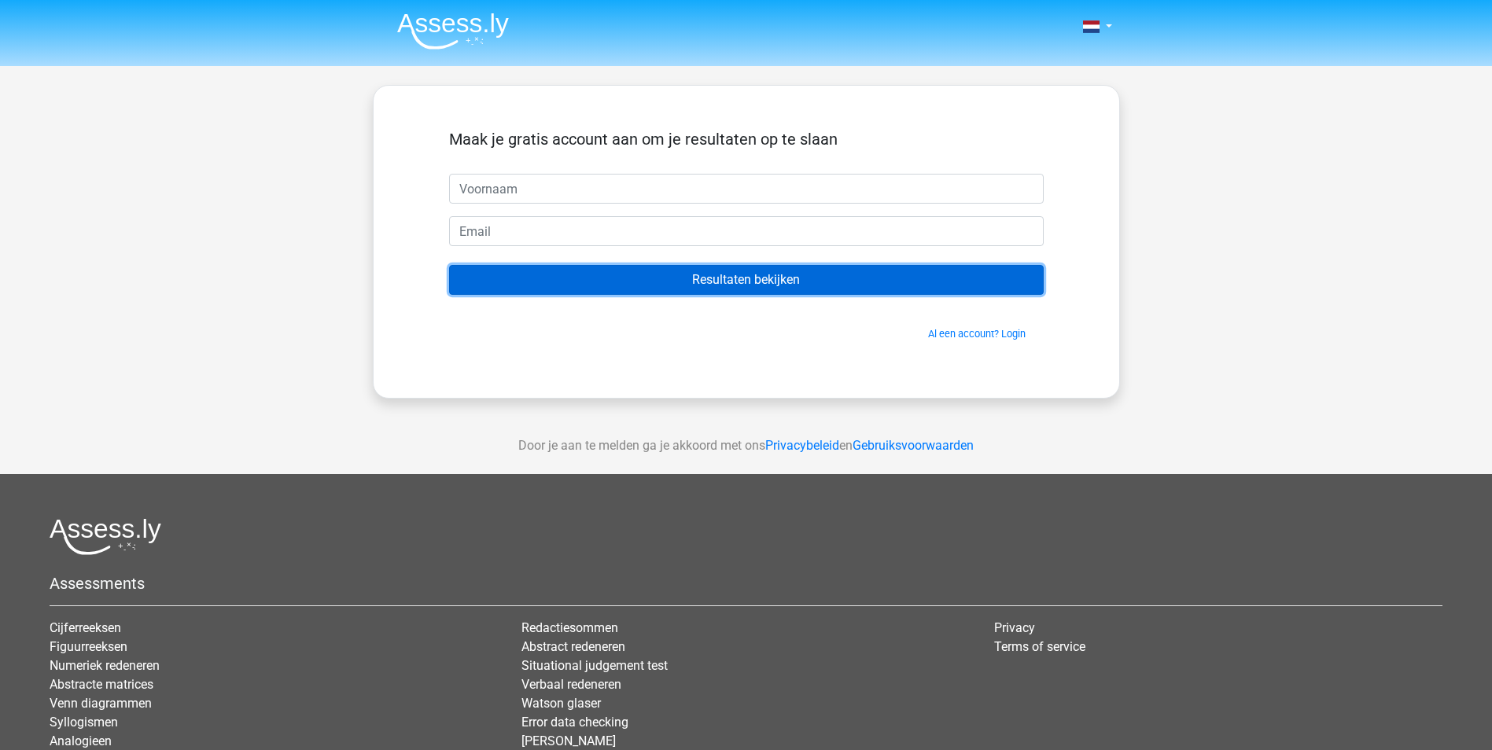
click at [733, 278] on input "Resultaten bekijken" at bounding box center [746, 280] width 595 height 30
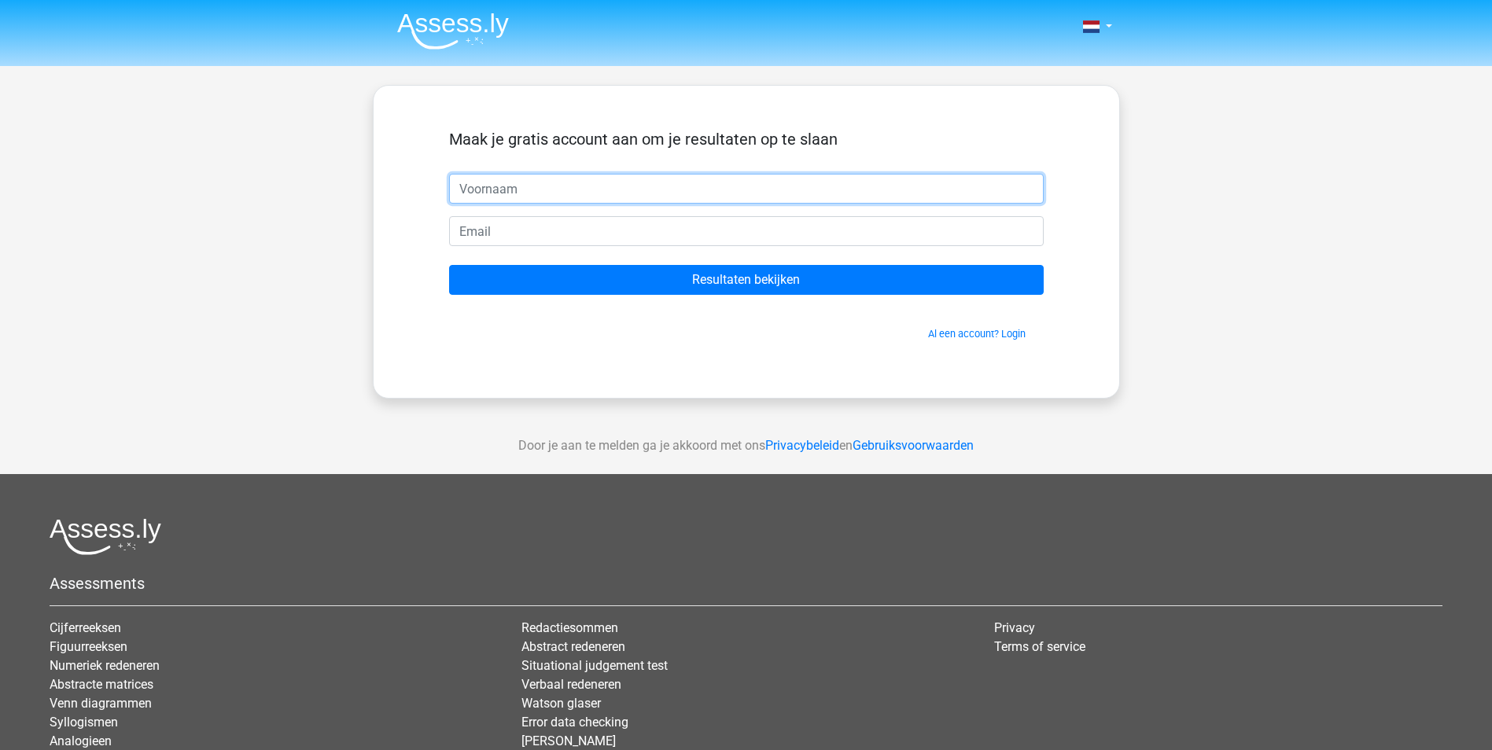
click at [476, 185] on input "text" at bounding box center [746, 189] width 595 height 30
type input "Joris"
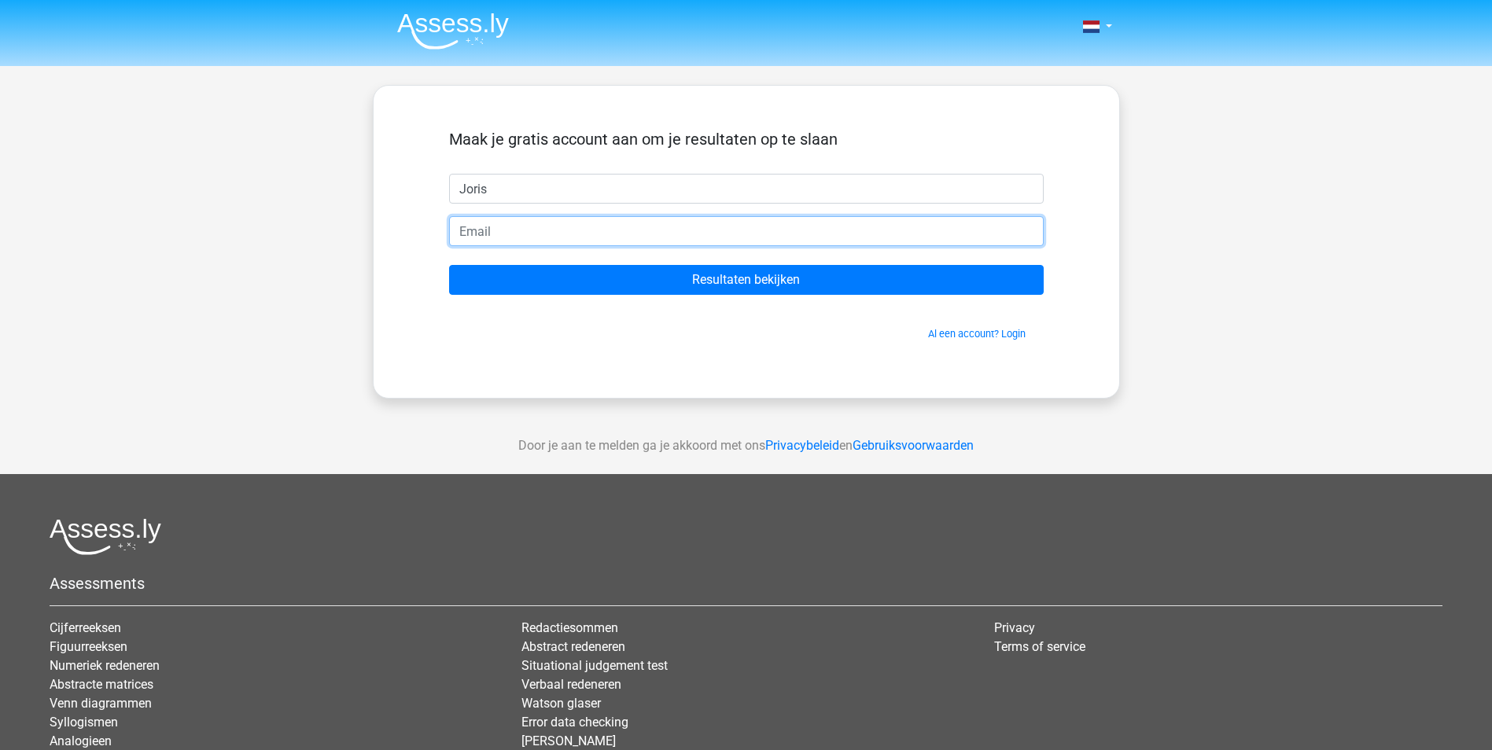
click at [493, 230] on input "email" at bounding box center [746, 231] width 595 height 30
type input "franktoering@hotmail.com"
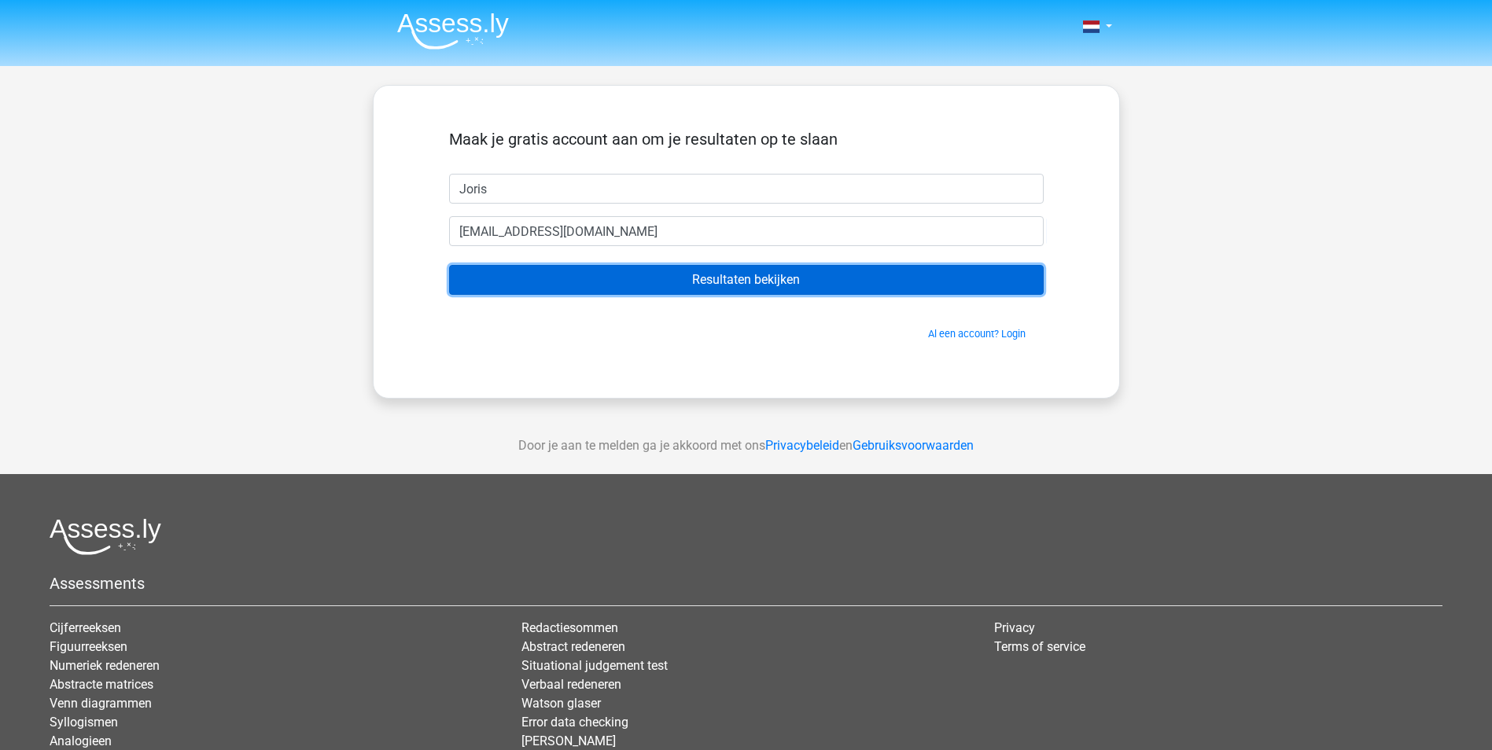
click at [732, 282] on input "Resultaten bekijken" at bounding box center [746, 280] width 595 height 30
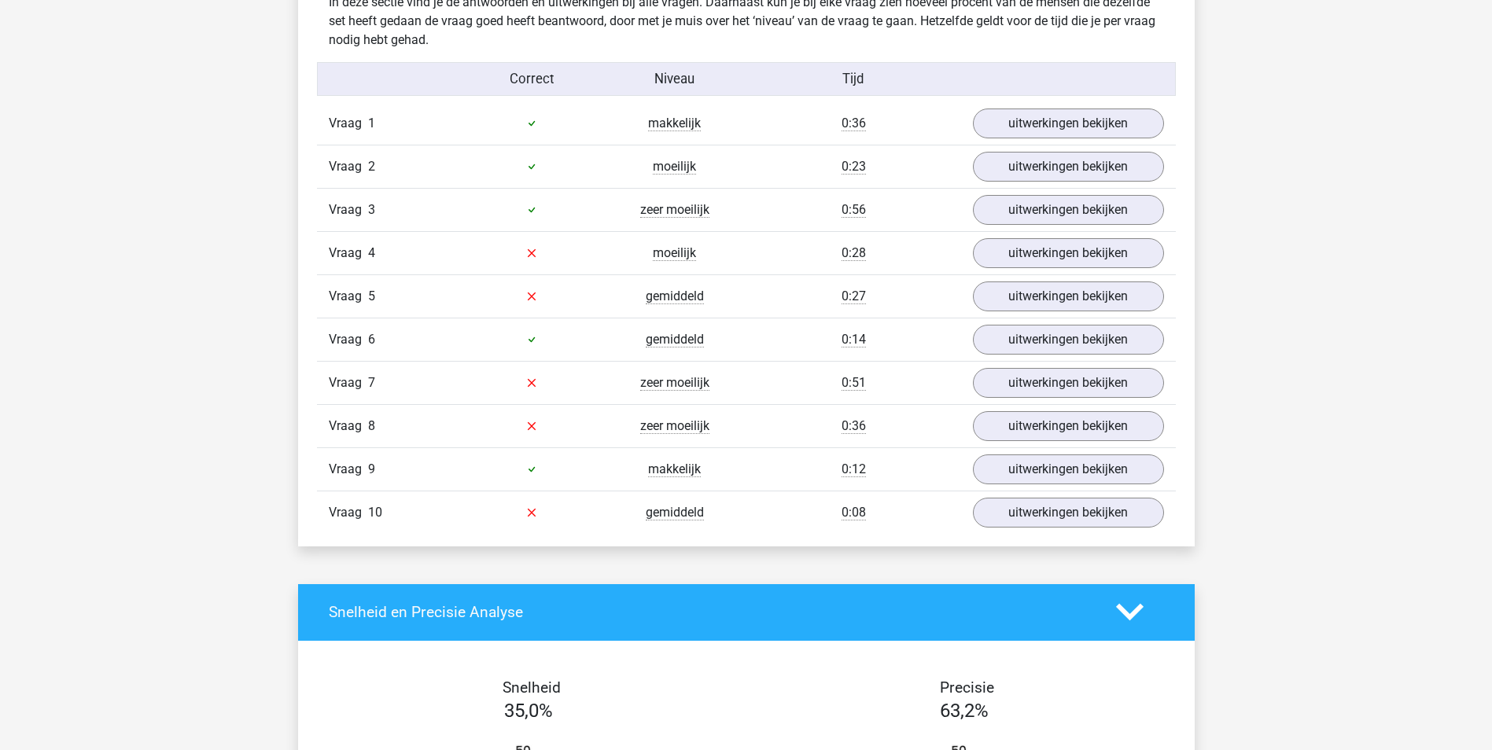
scroll to position [1101, 0]
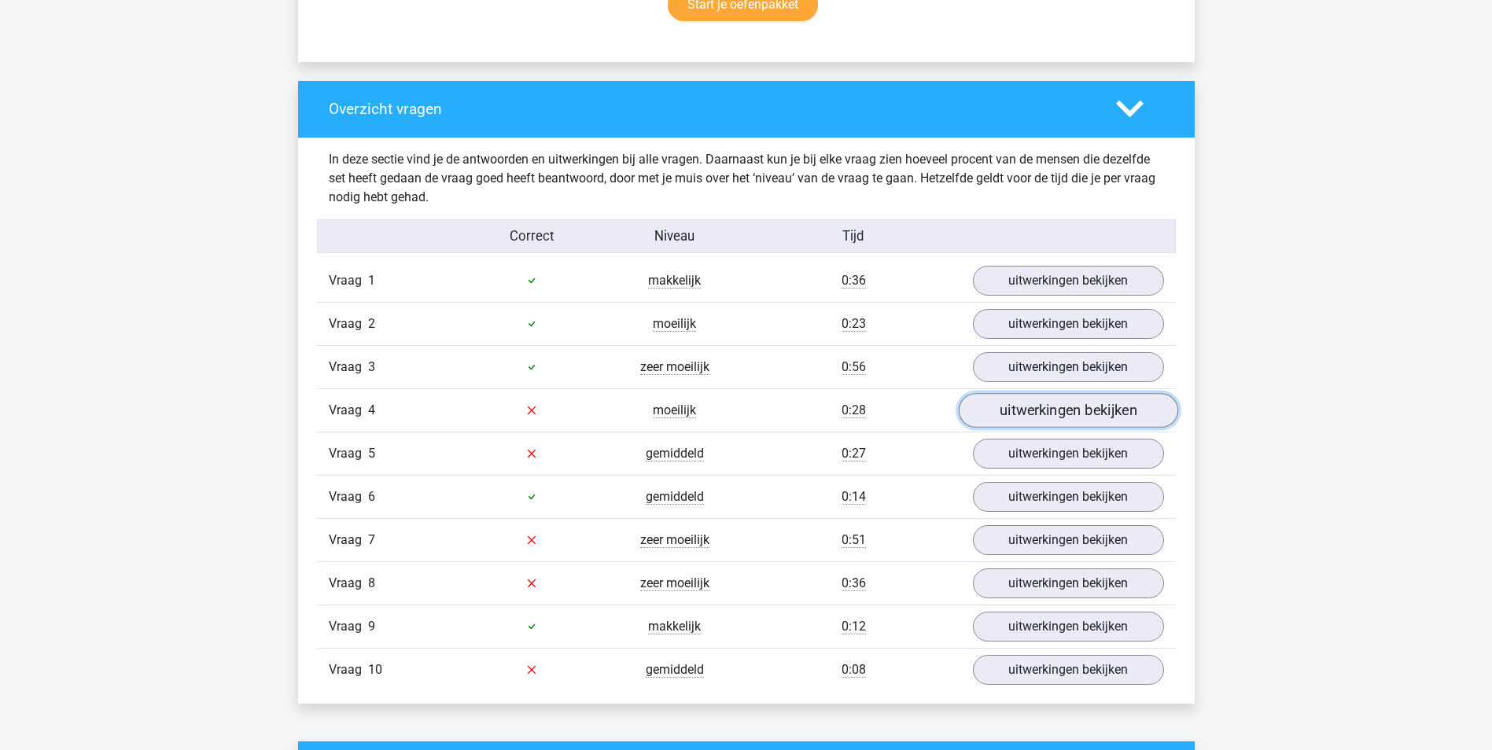
click at [1058, 407] on link "uitwerkingen bekijken" at bounding box center [1067, 410] width 219 height 35
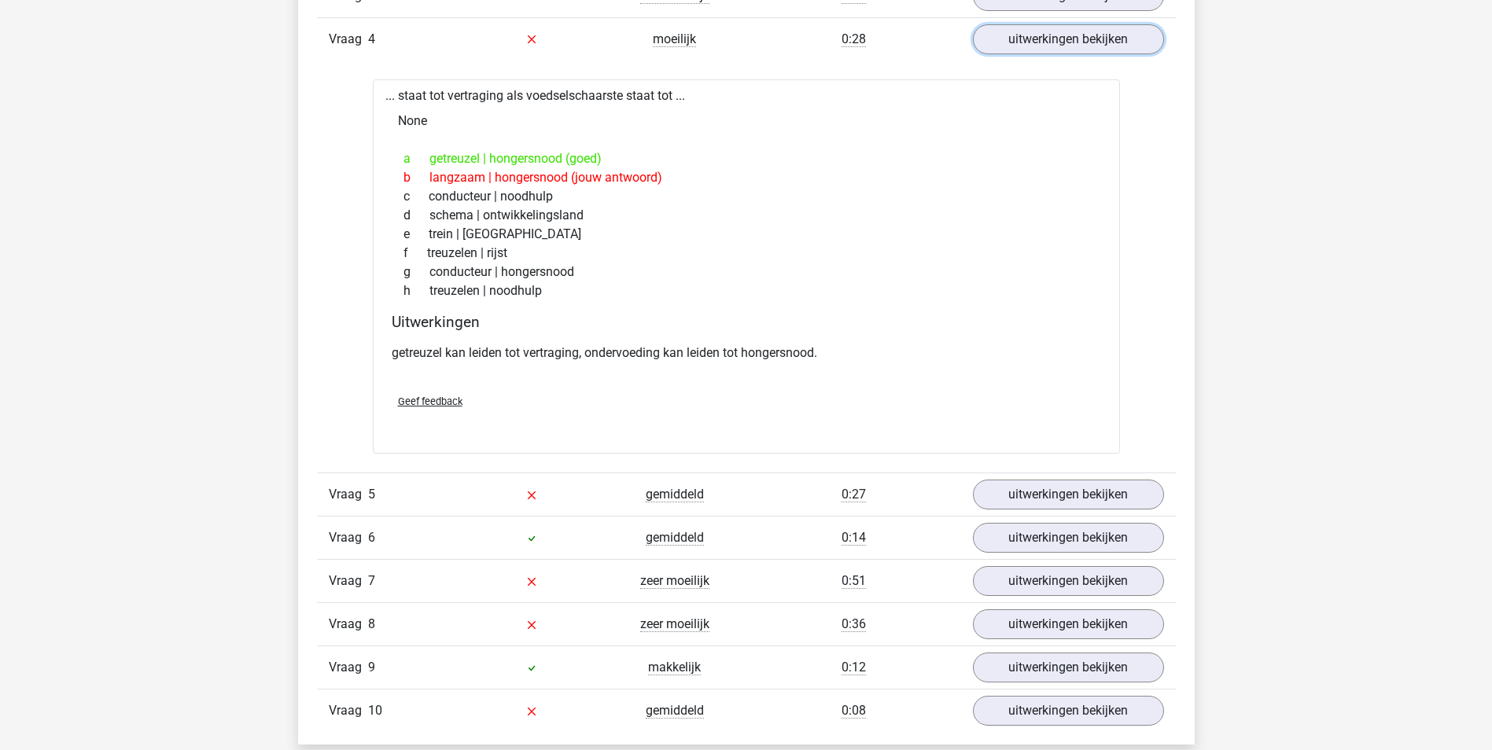
scroll to position [1573, 0]
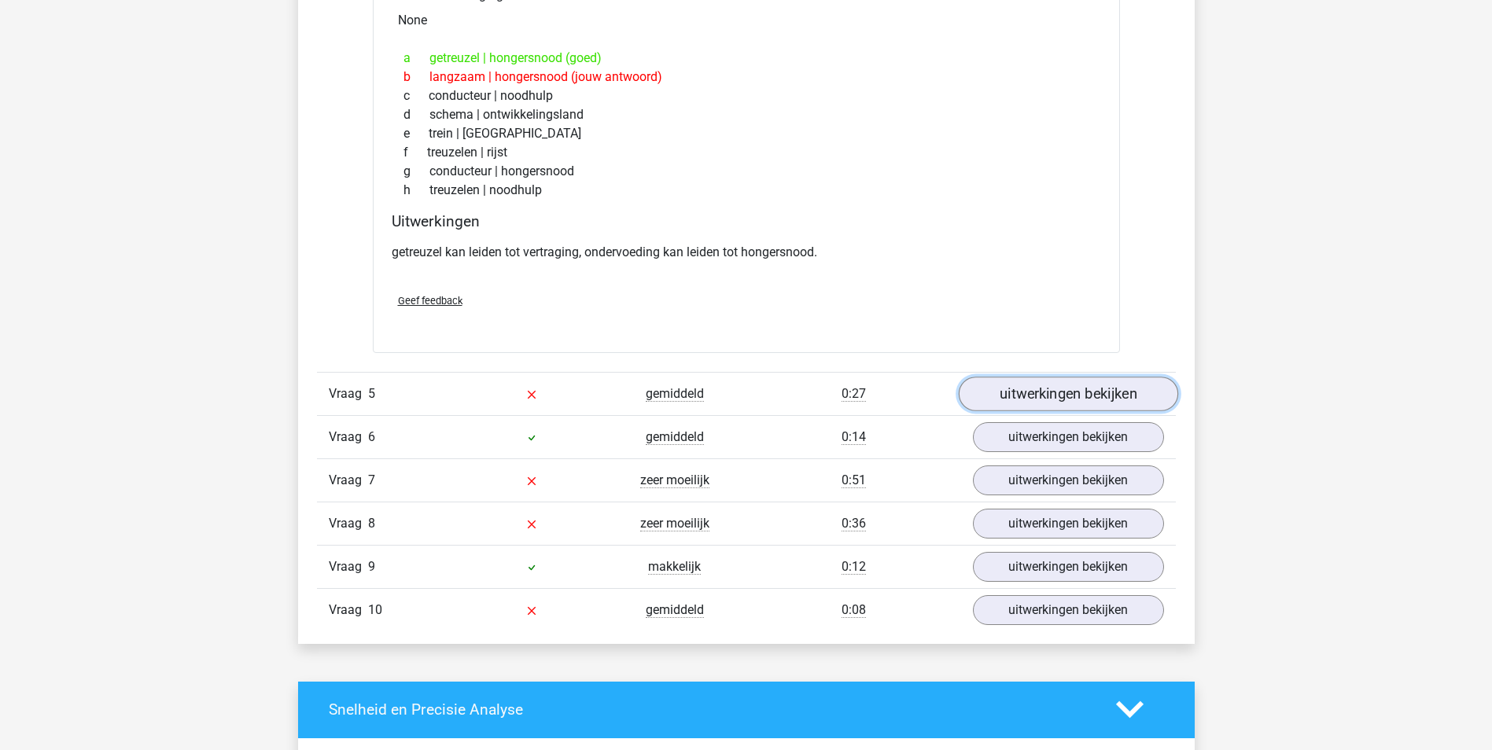
click at [1046, 393] on link "uitwerkingen bekijken" at bounding box center [1067, 394] width 219 height 35
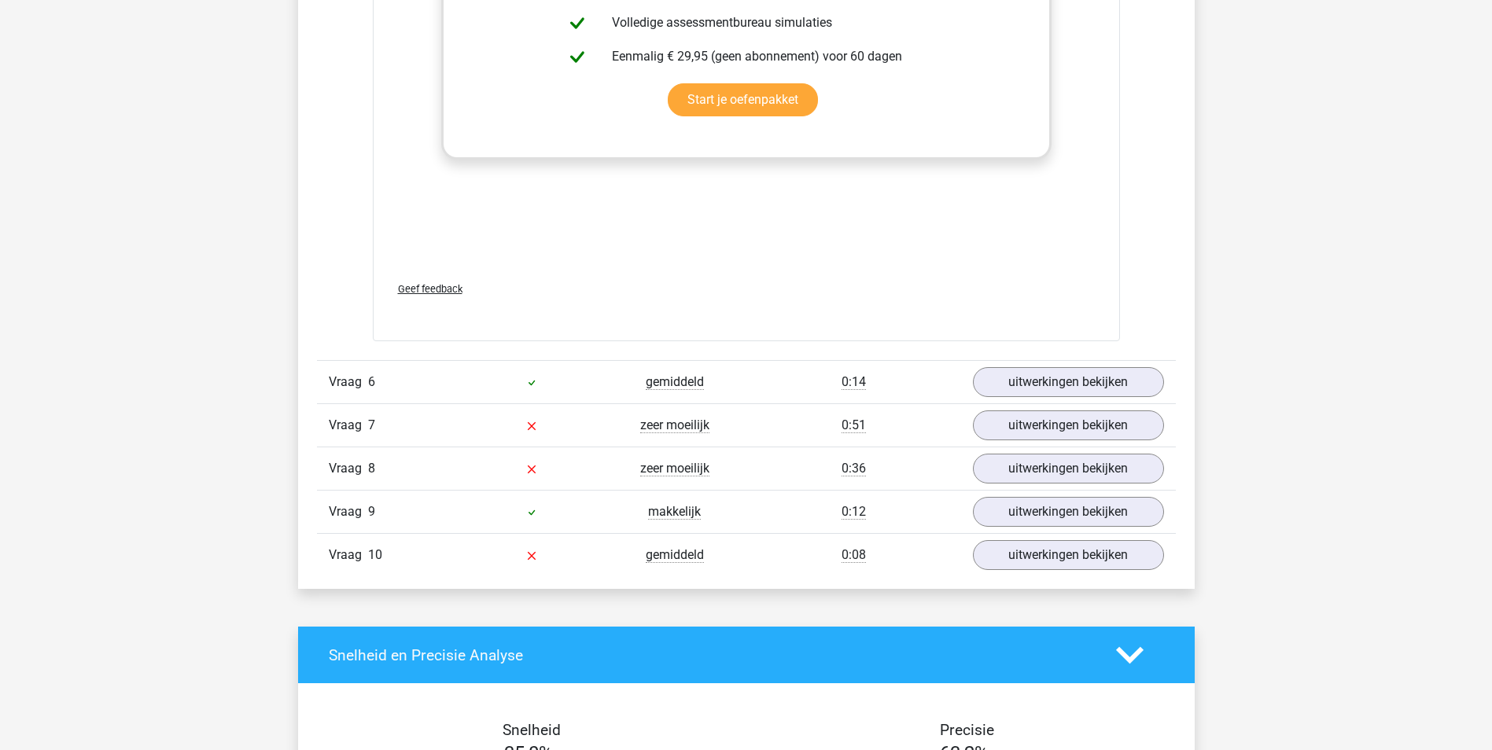
scroll to position [2516, 0]
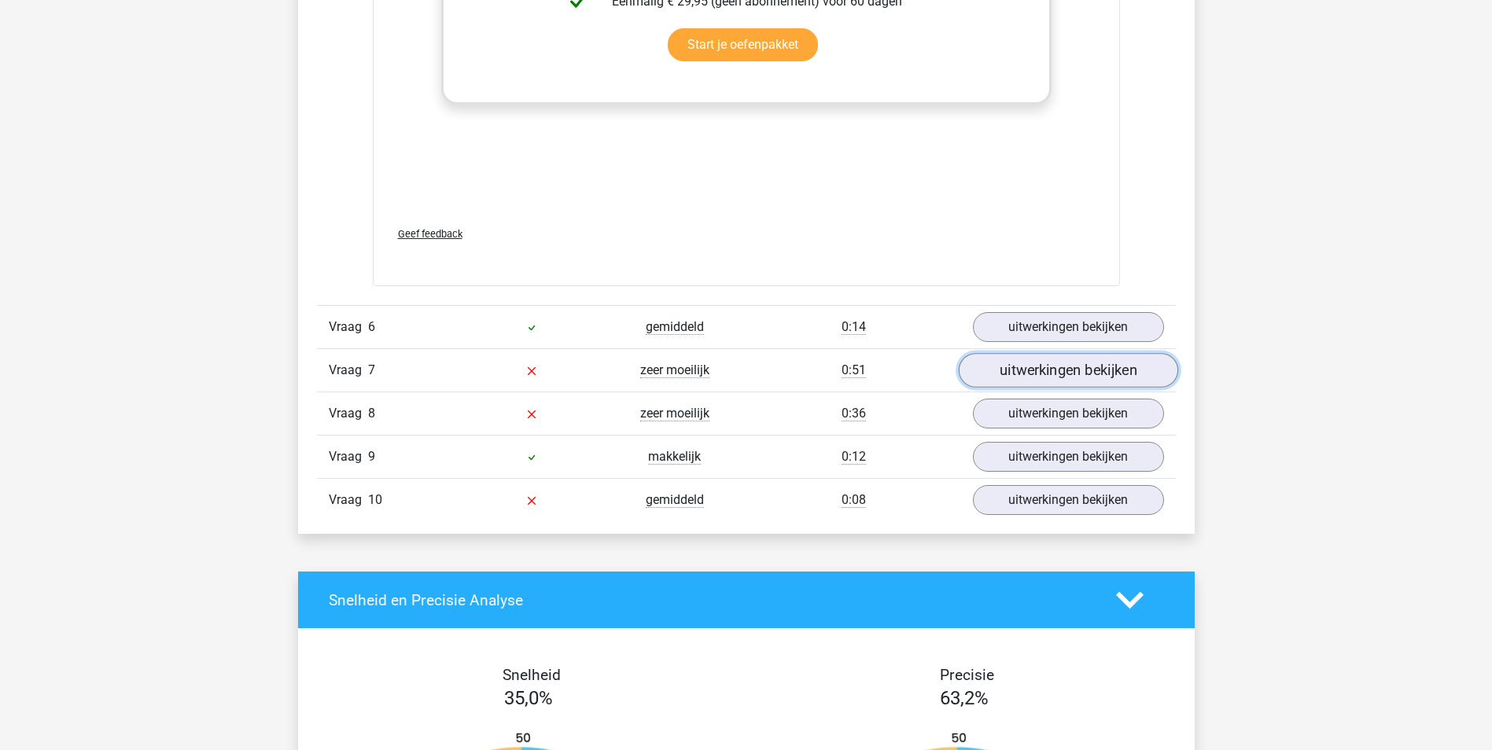
click at [1044, 369] on link "uitwerkingen bekijken" at bounding box center [1067, 370] width 219 height 35
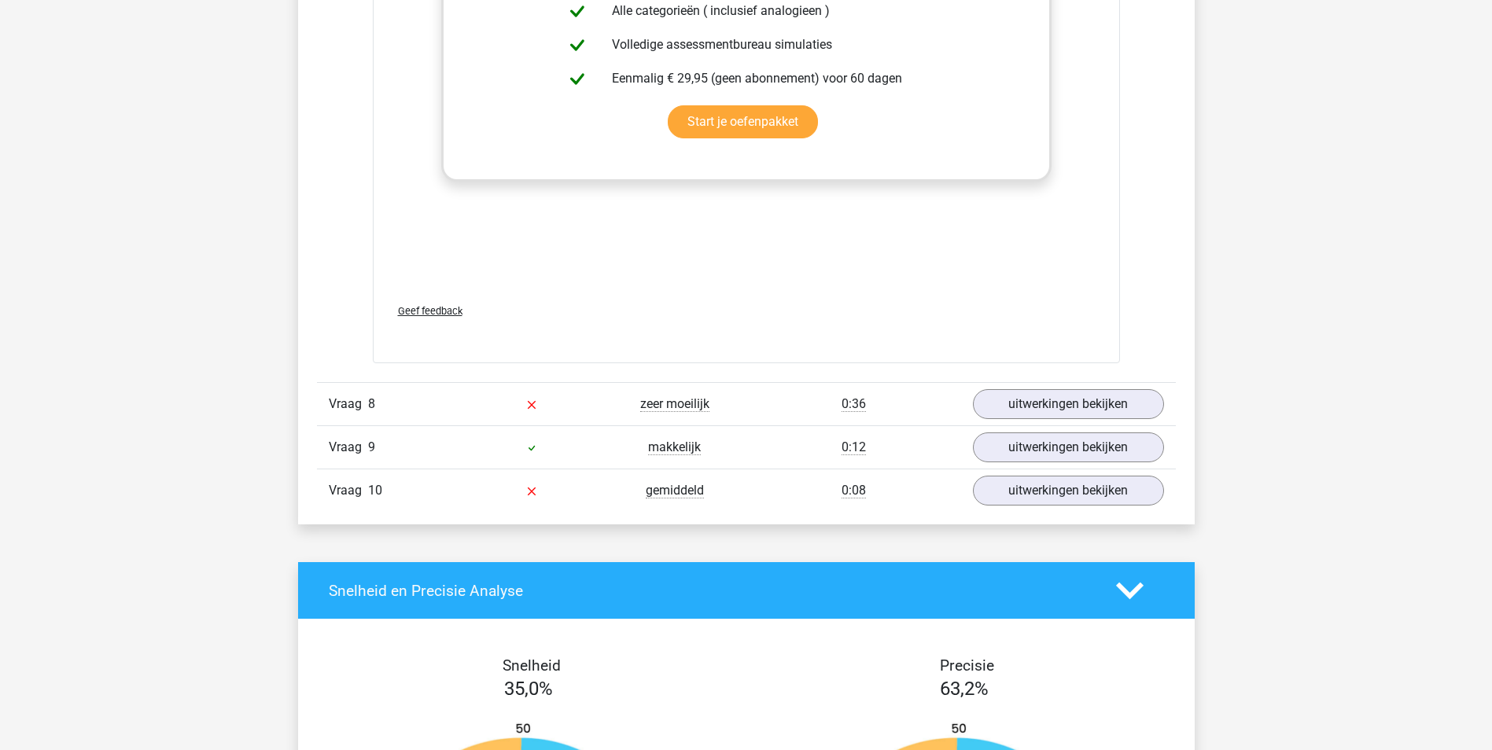
scroll to position [3381, 0]
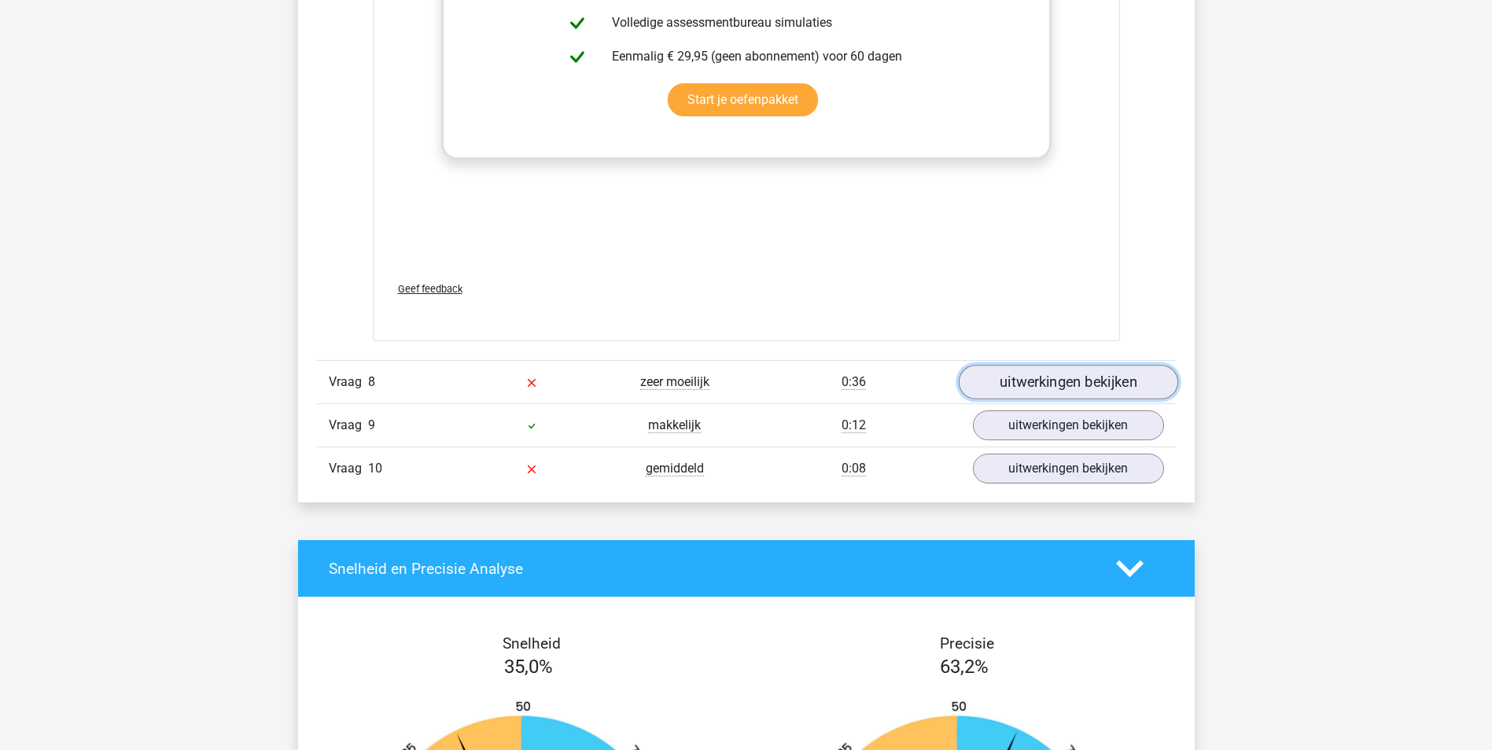
click at [1059, 384] on link "uitwerkingen bekijken" at bounding box center [1067, 382] width 219 height 35
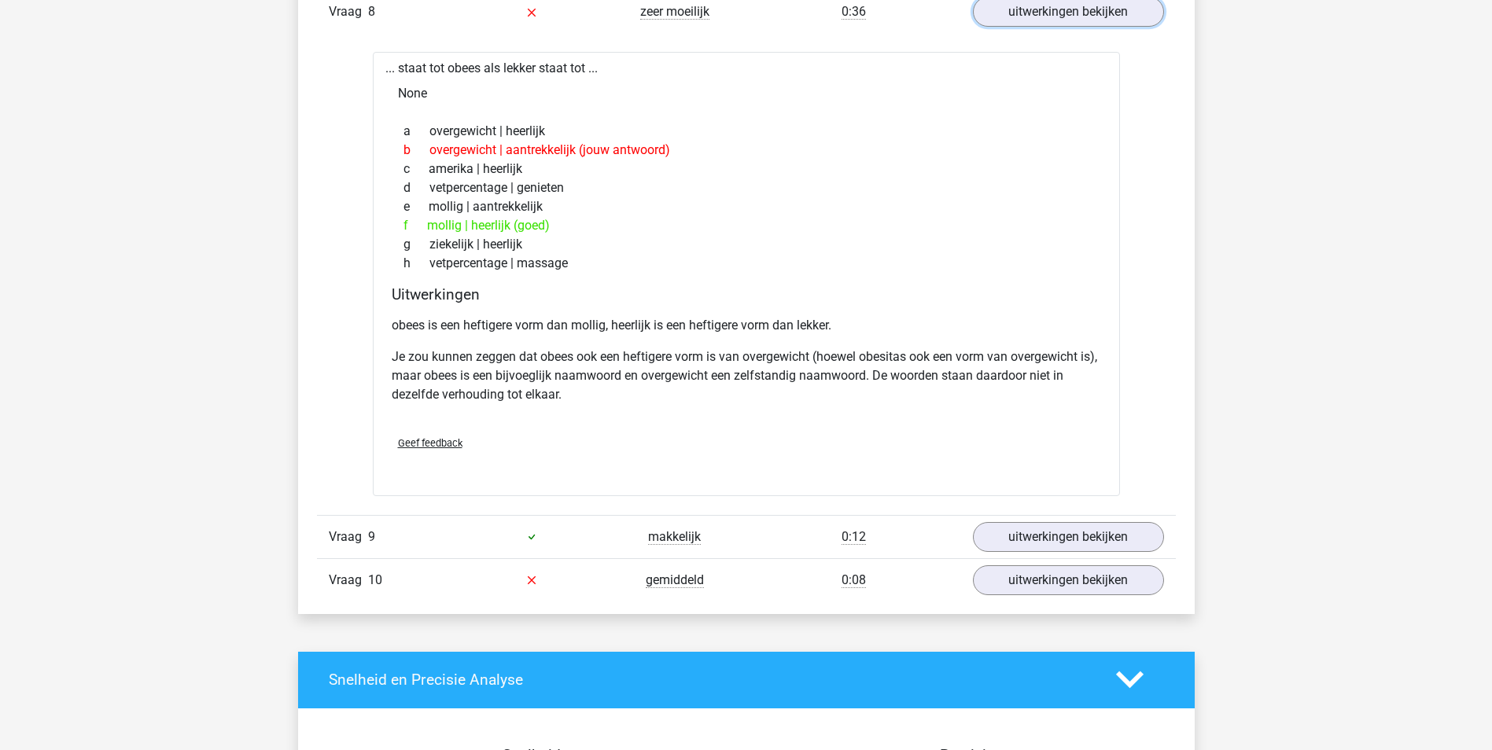
scroll to position [3775, 0]
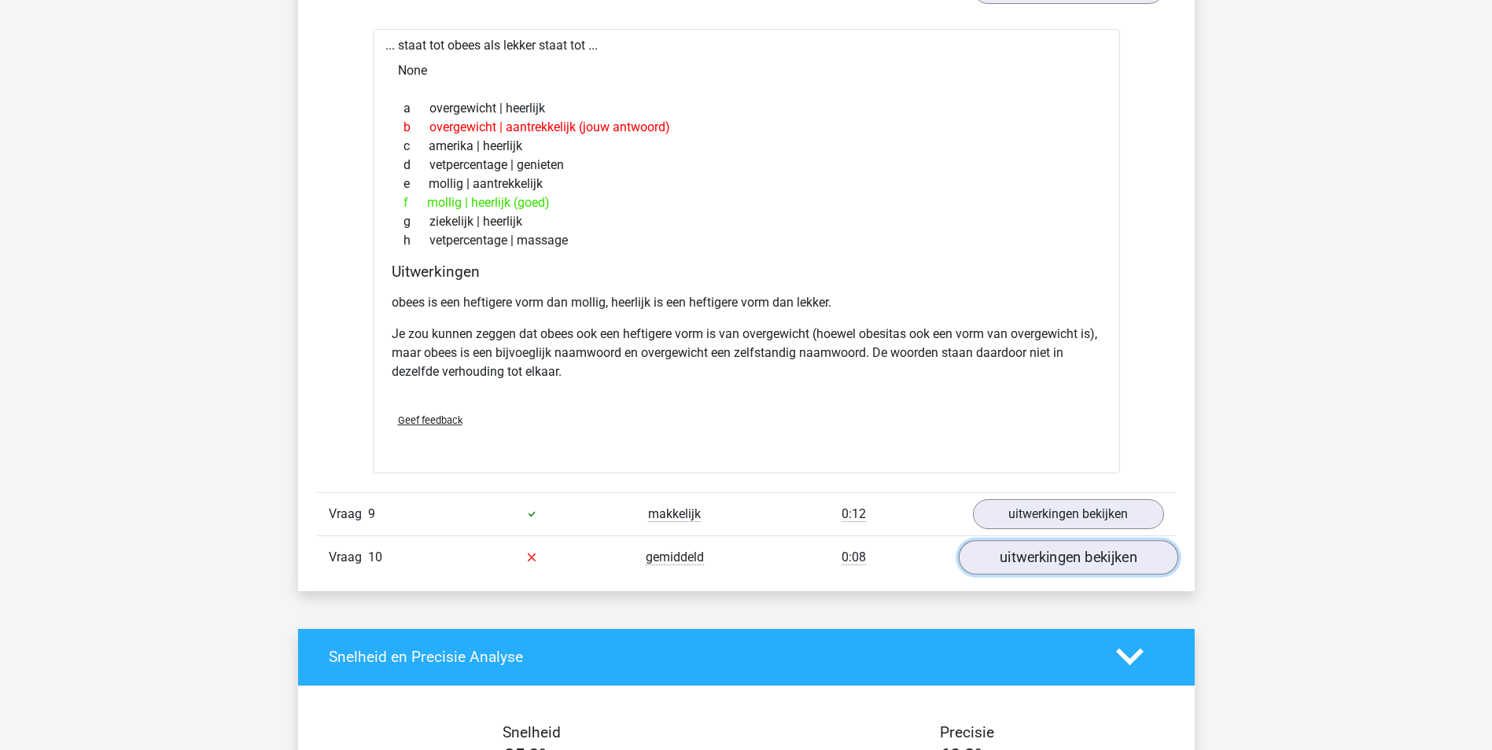
click at [1042, 553] on link "uitwerkingen bekijken" at bounding box center [1067, 557] width 219 height 35
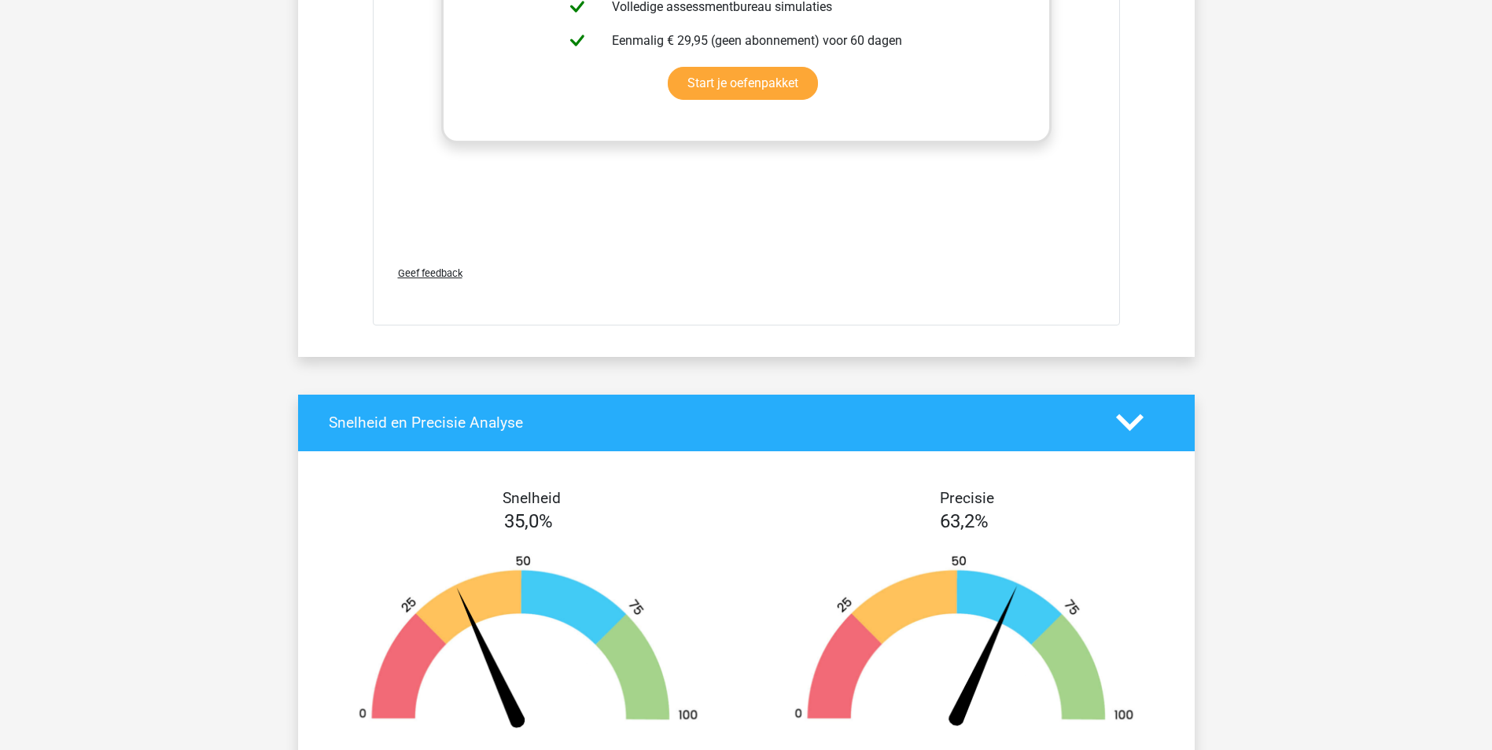
scroll to position [4546, 0]
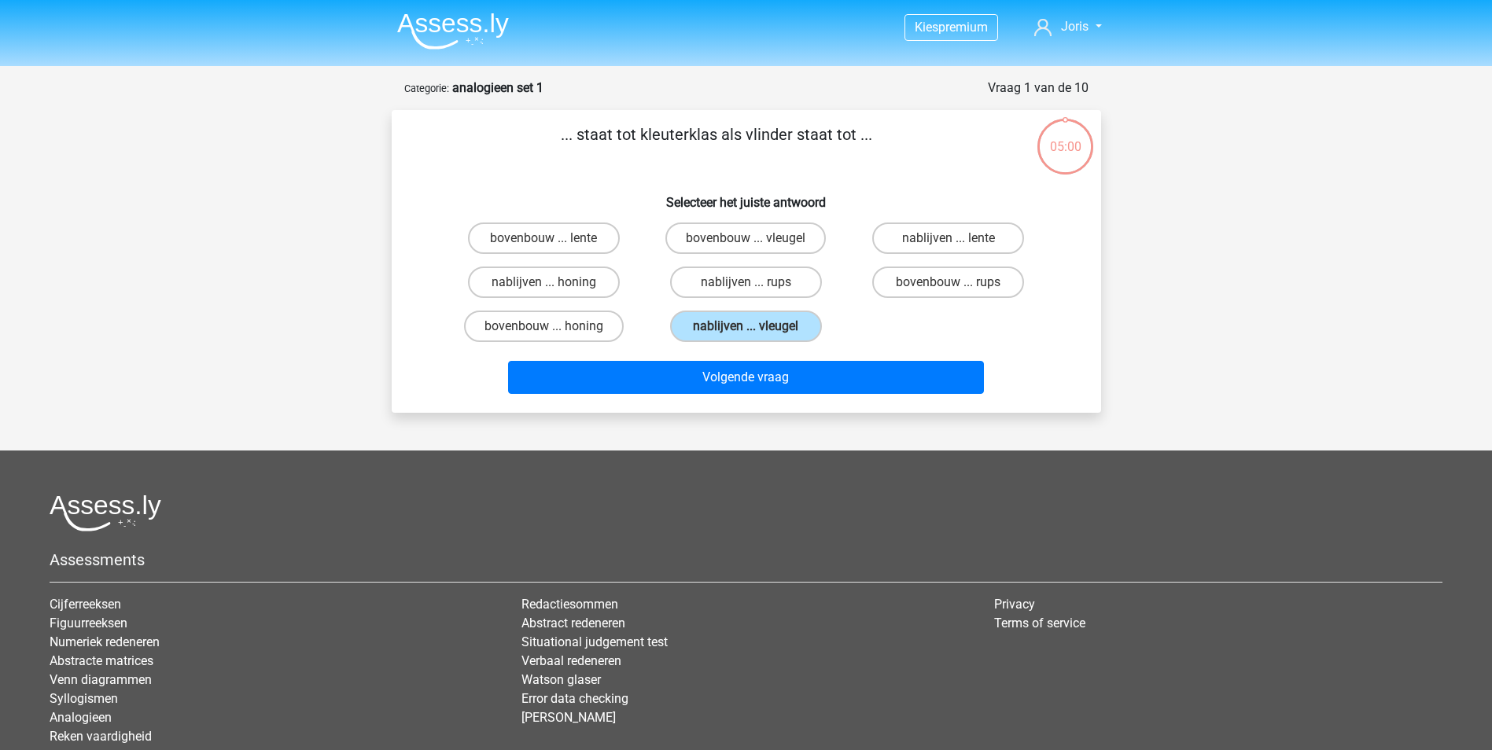
scroll to position [79, 0]
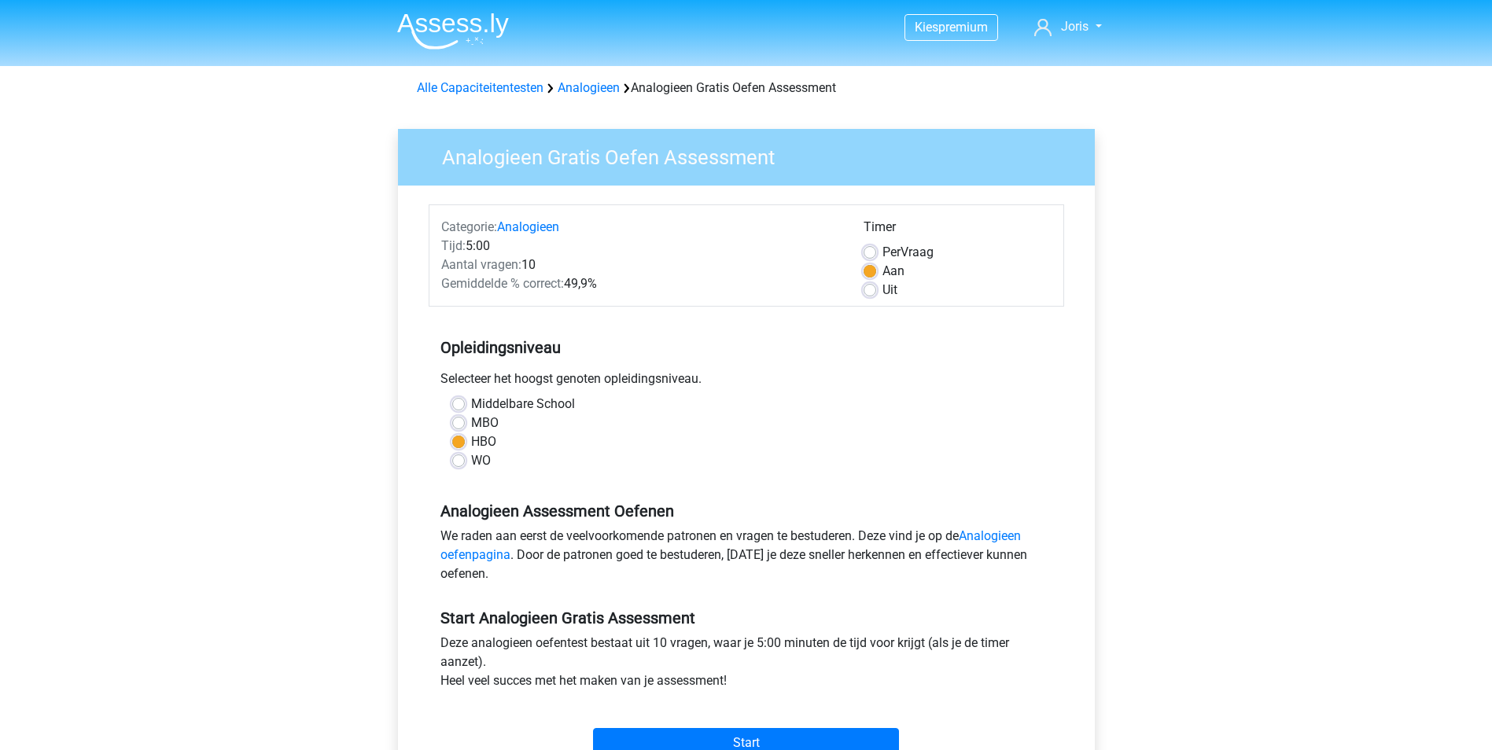
scroll to position [157, 0]
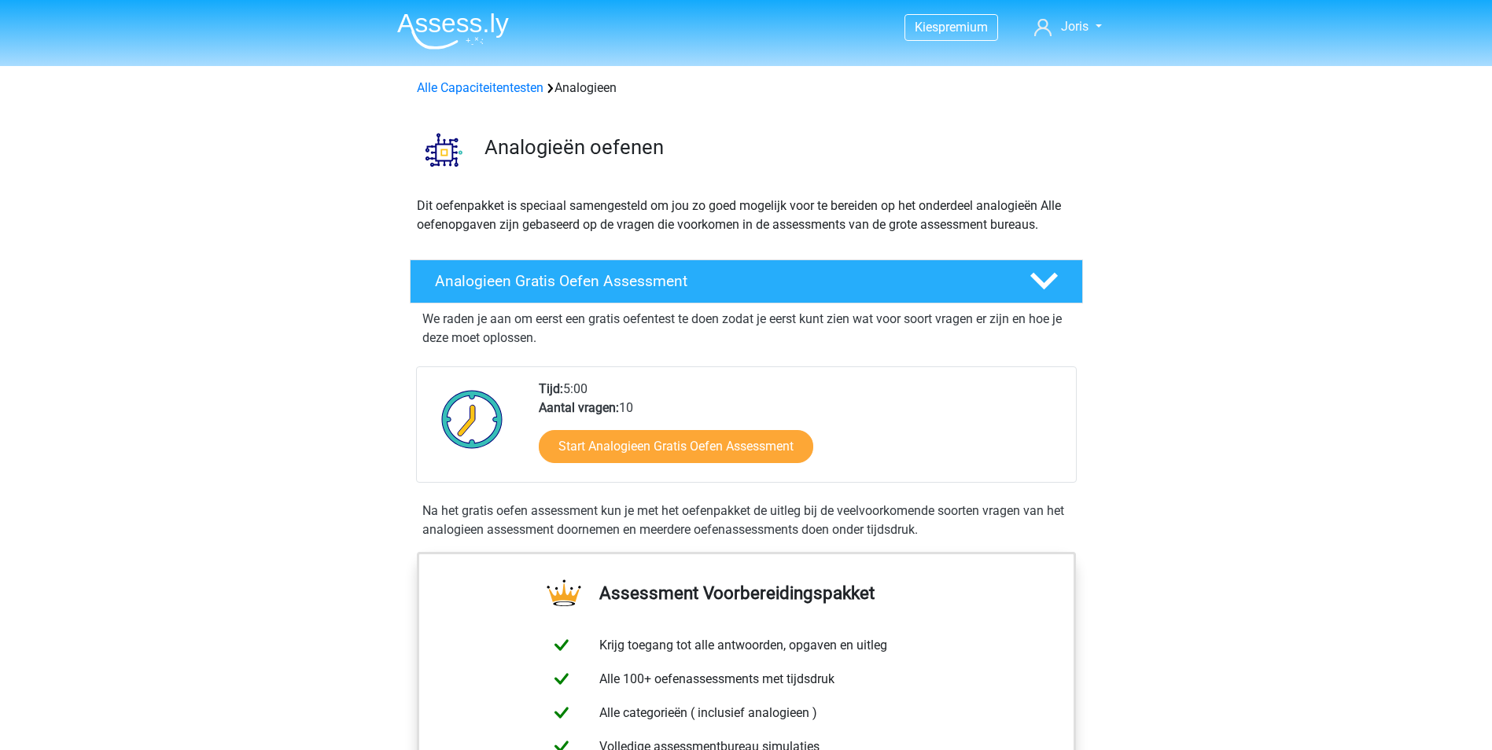
scroll to position [157, 0]
